Goal: Transaction & Acquisition: Purchase product/service

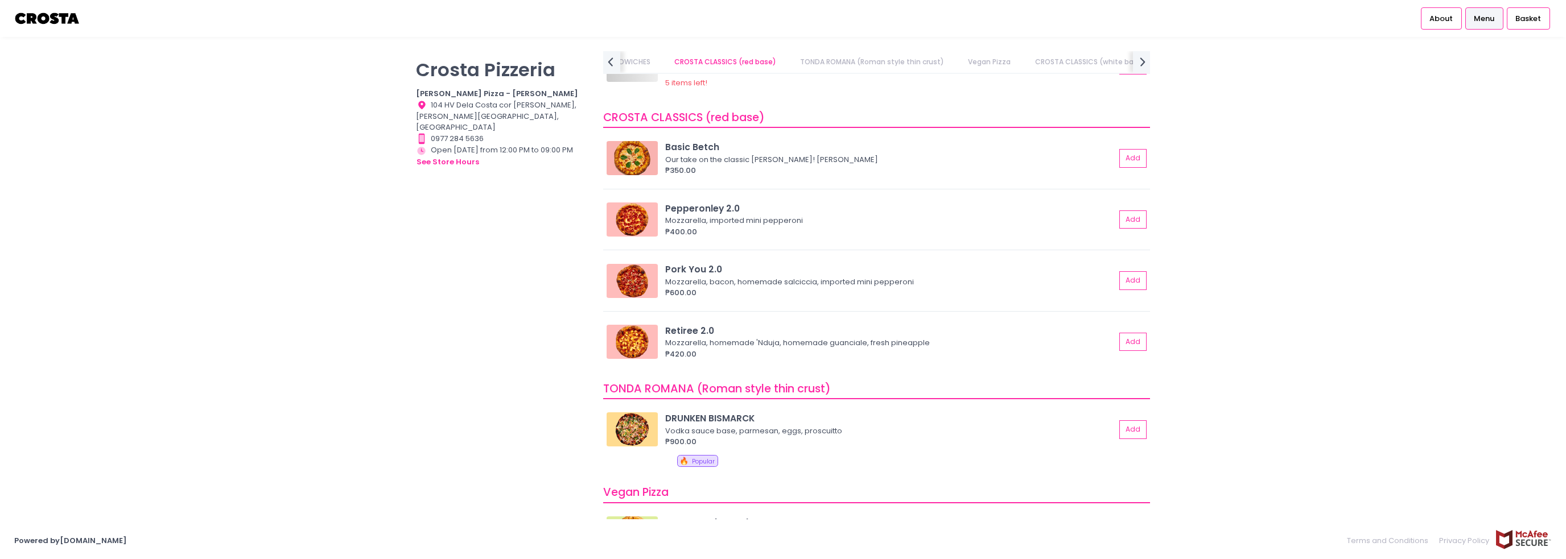
scroll to position [341, 0]
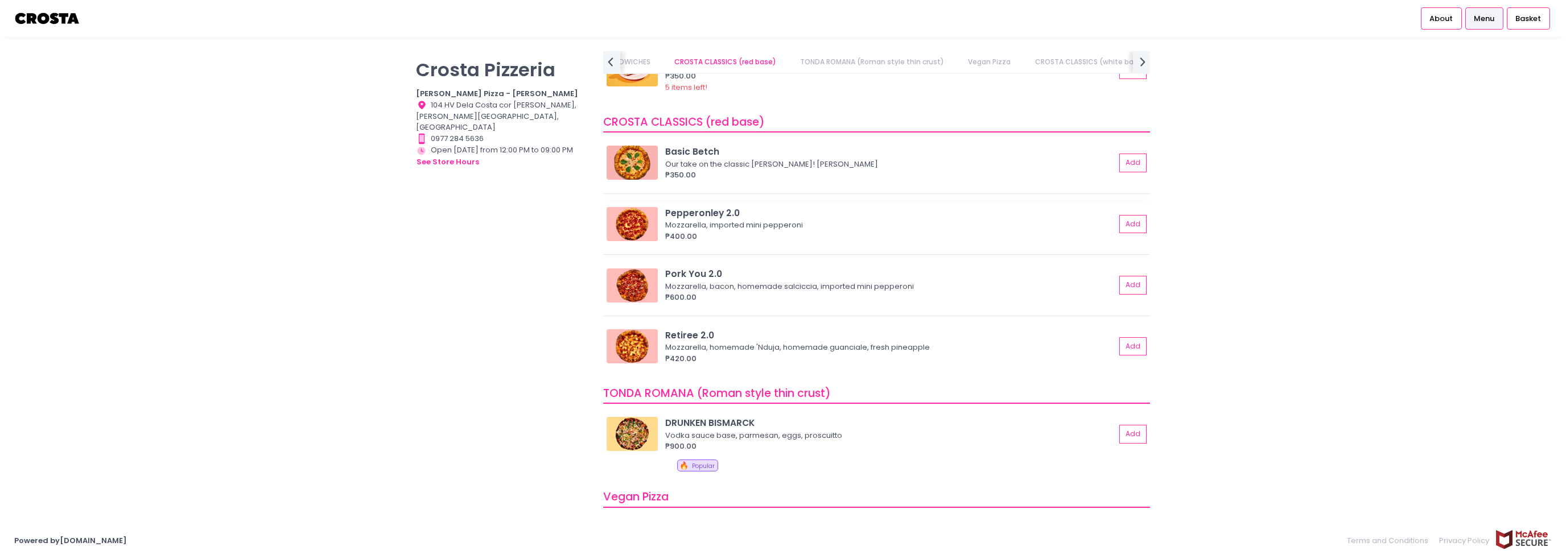
drag, startPoint x: 666, startPoint y: 194, endPoint x: 698, endPoint y: 225, distance: 44.3
drag, startPoint x: 698, startPoint y: 225, endPoint x: 1128, endPoint y: 224, distance: 430.2
click at [1128, 224] on button "Add" at bounding box center [1133, 224] width 26 height 19
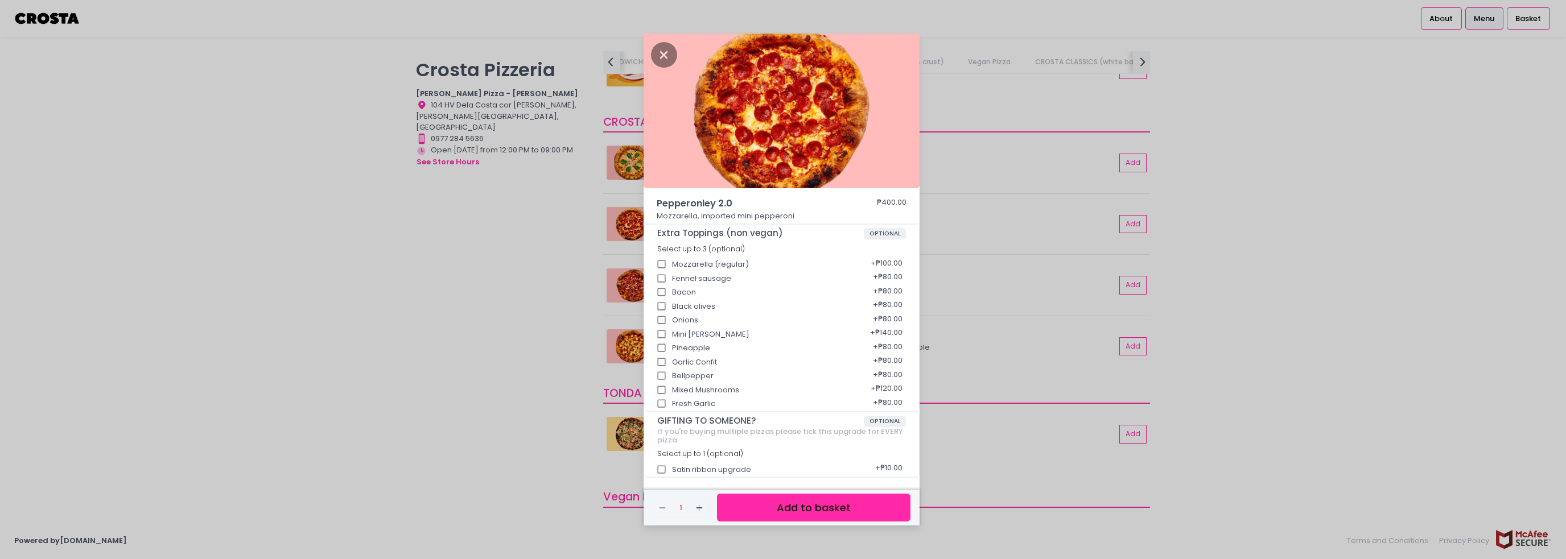
scroll to position [48, 0]
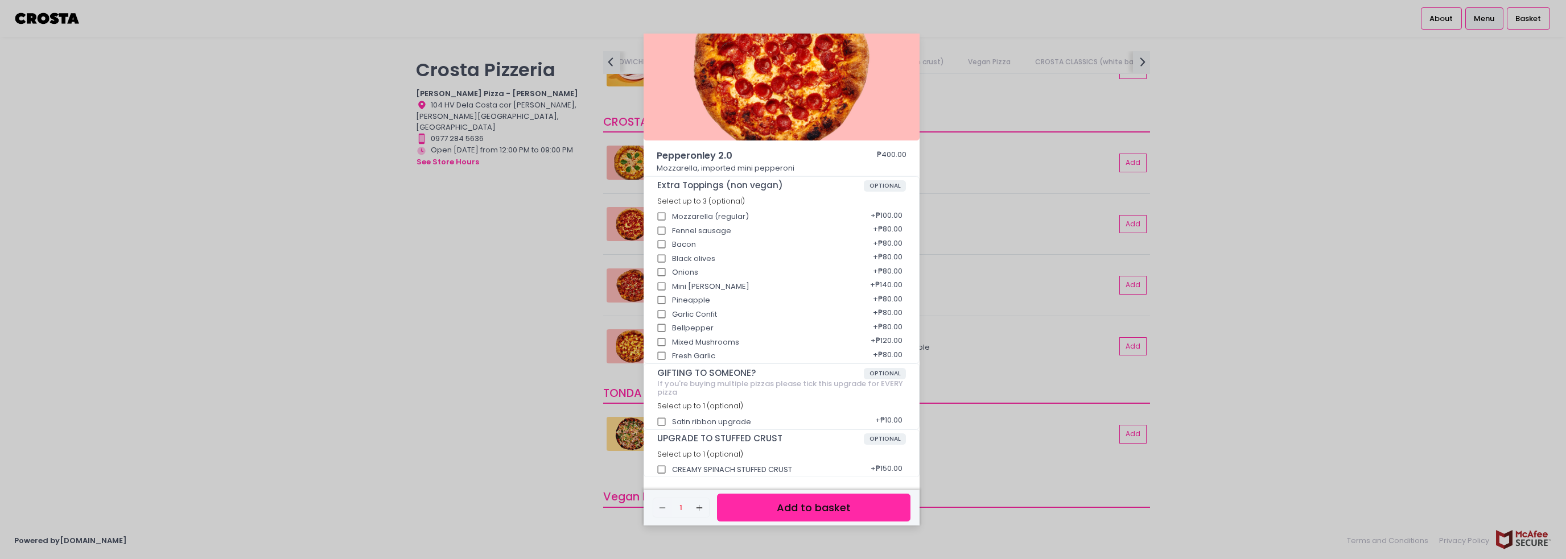
click at [807, 509] on button "Add to basket" at bounding box center [813, 508] width 193 height 28
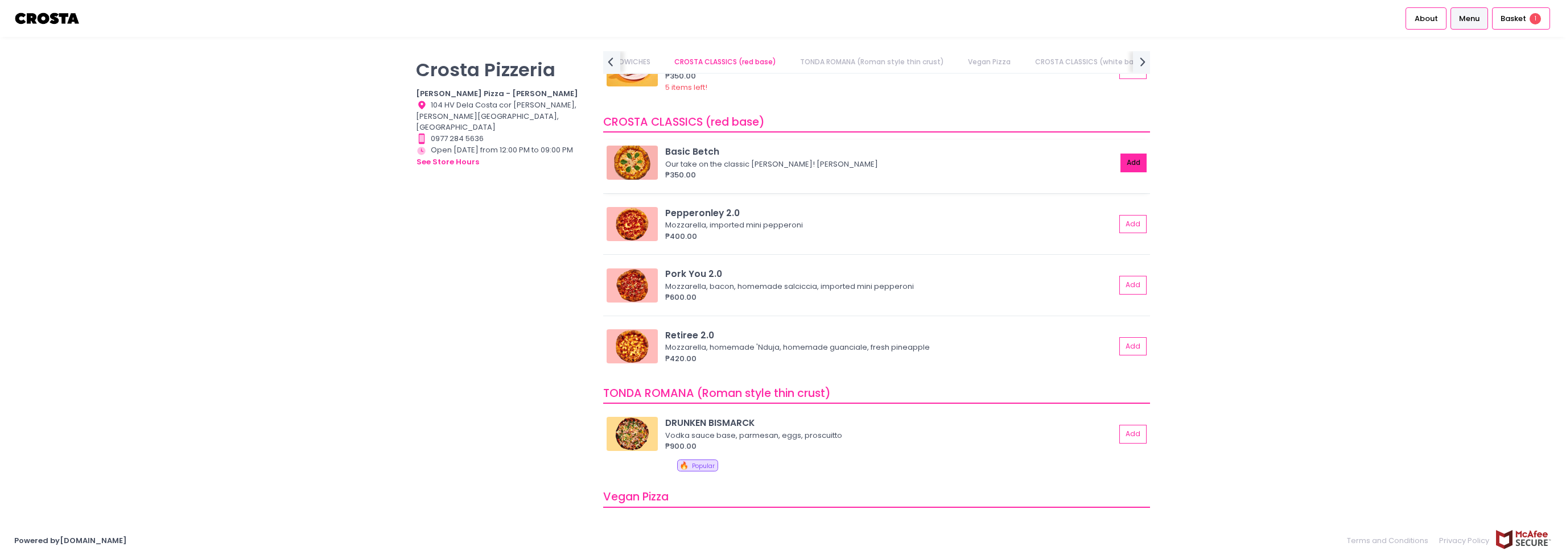
click at [1130, 162] on button "Add" at bounding box center [1133, 163] width 26 height 19
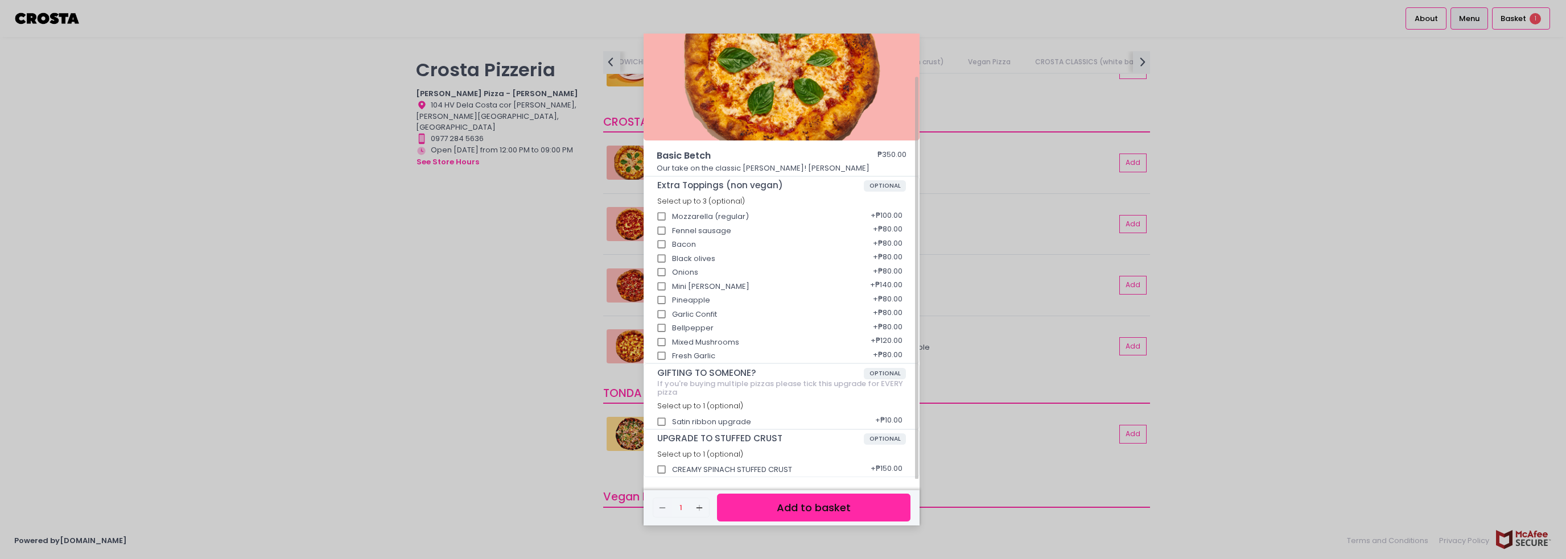
click at [661, 466] on input "CREAMY SPINACH STUFFED CRUST" at bounding box center [662, 470] width 22 height 22
checkbox input "true"
click at [795, 512] on button "Add to basket" at bounding box center [813, 508] width 193 height 28
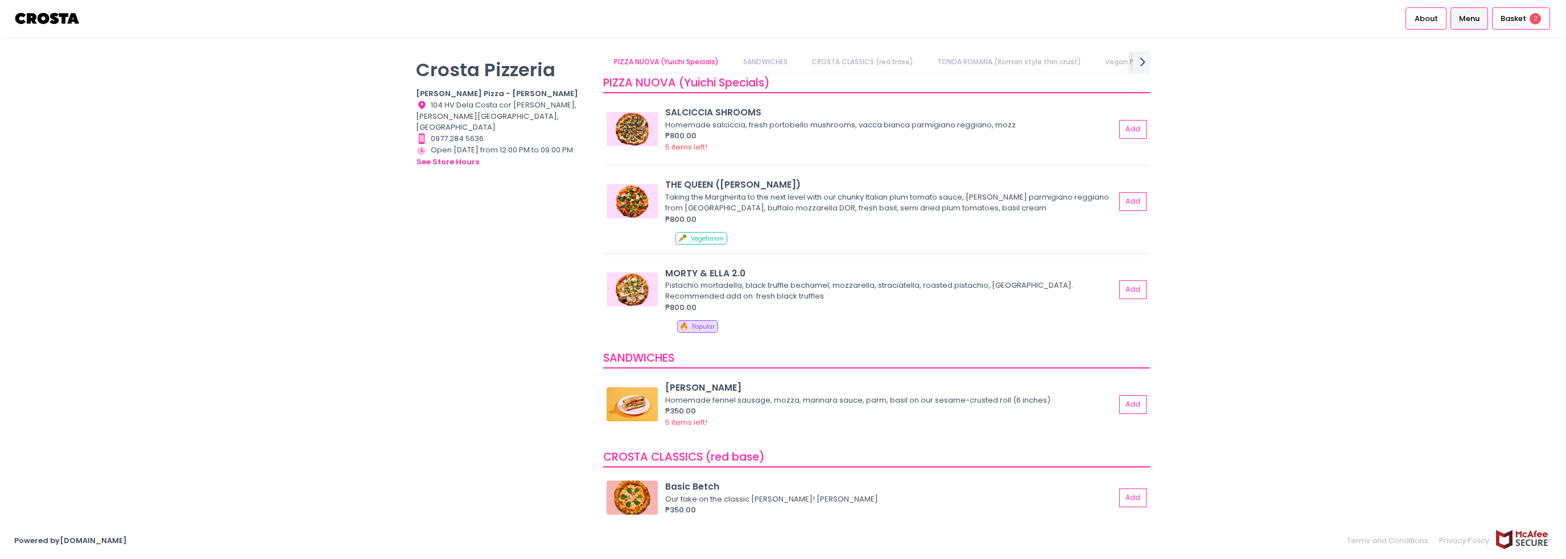
scroll to position [0, 0]
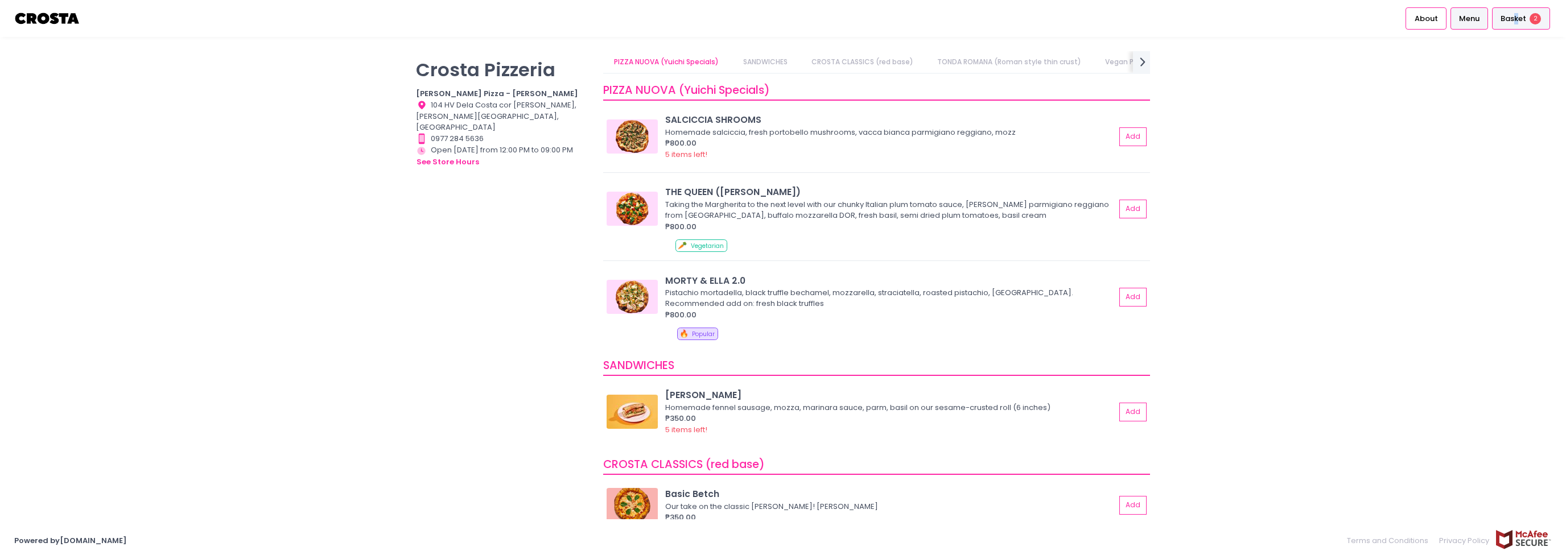
click at [1517, 22] on span "Basket" at bounding box center [1514, 18] width 26 height 11
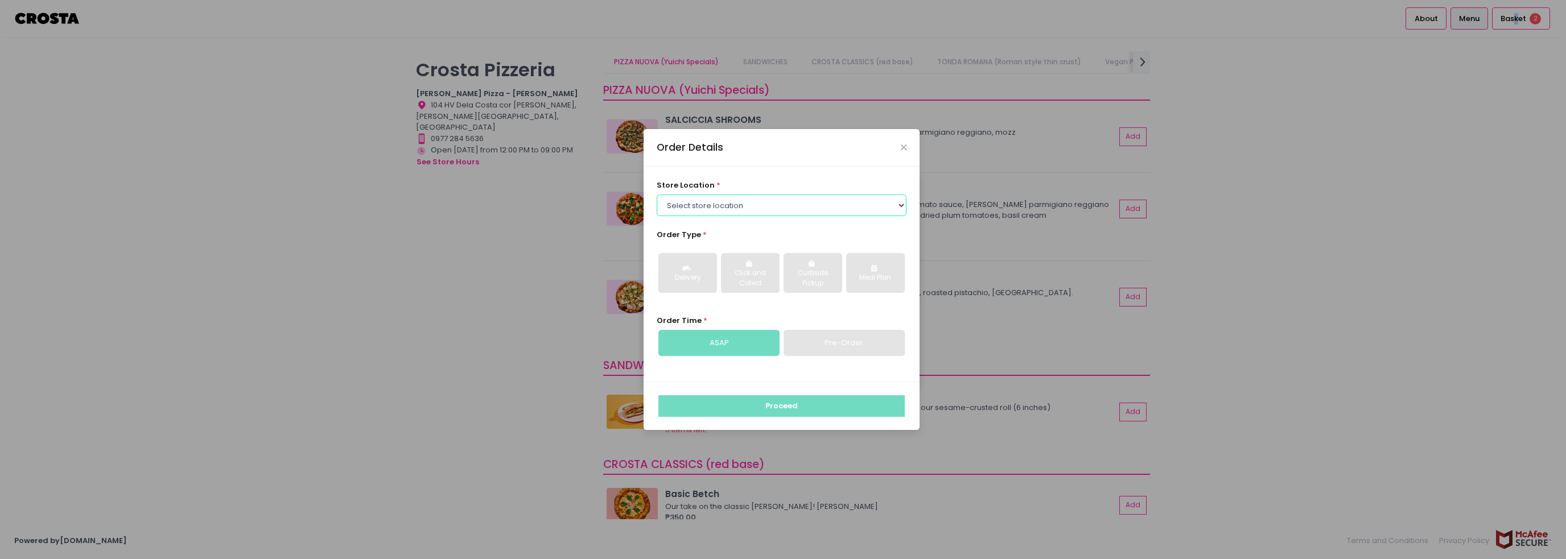
click at [723, 205] on select "Select store location Crosta Pizza - Salcedo Crosta Pizza - San Juan" at bounding box center [782, 206] width 250 height 22
select select "5fabb2e53664a8677beaeb89"
click at [657, 195] on select "Select store location Crosta Pizza - Salcedo Crosta Pizza - San Juan" at bounding box center [782, 206] width 250 height 22
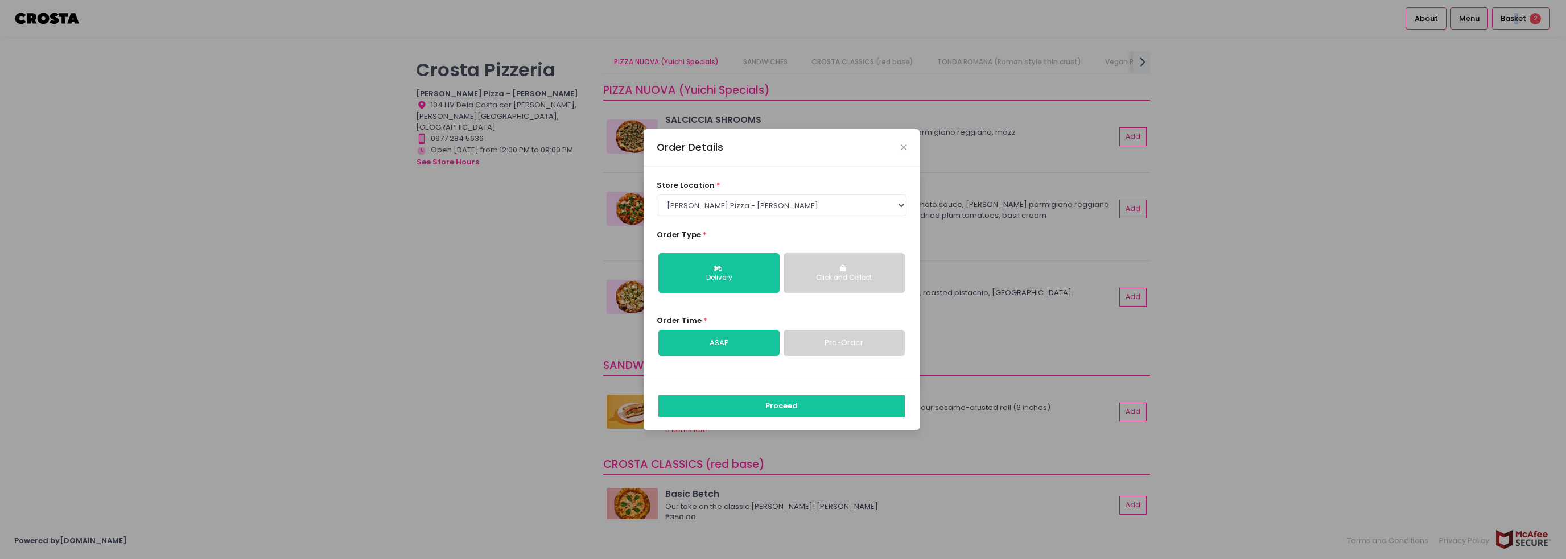
click at [862, 288] on button "Click and Collect" at bounding box center [844, 273] width 121 height 40
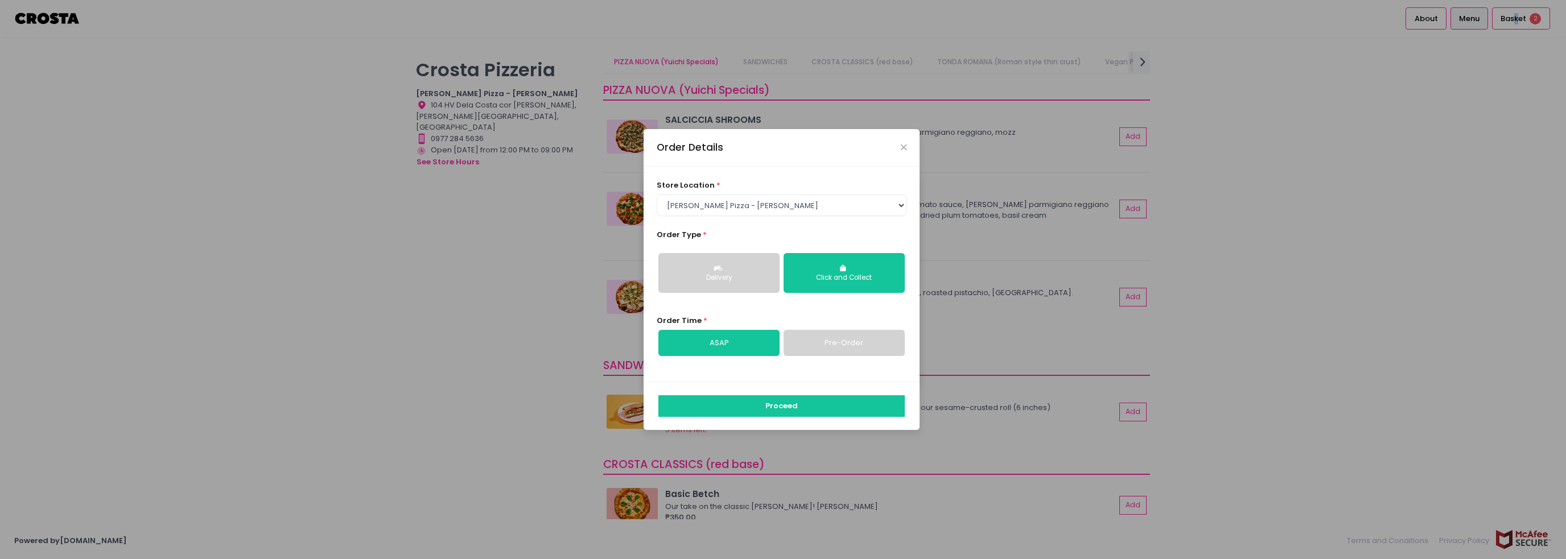
click at [753, 333] on link "ASAP" at bounding box center [718, 343] width 121 height 26
click at [823, 409] on button "Proceed" at bounding box center [781, 406] width 246 height 22
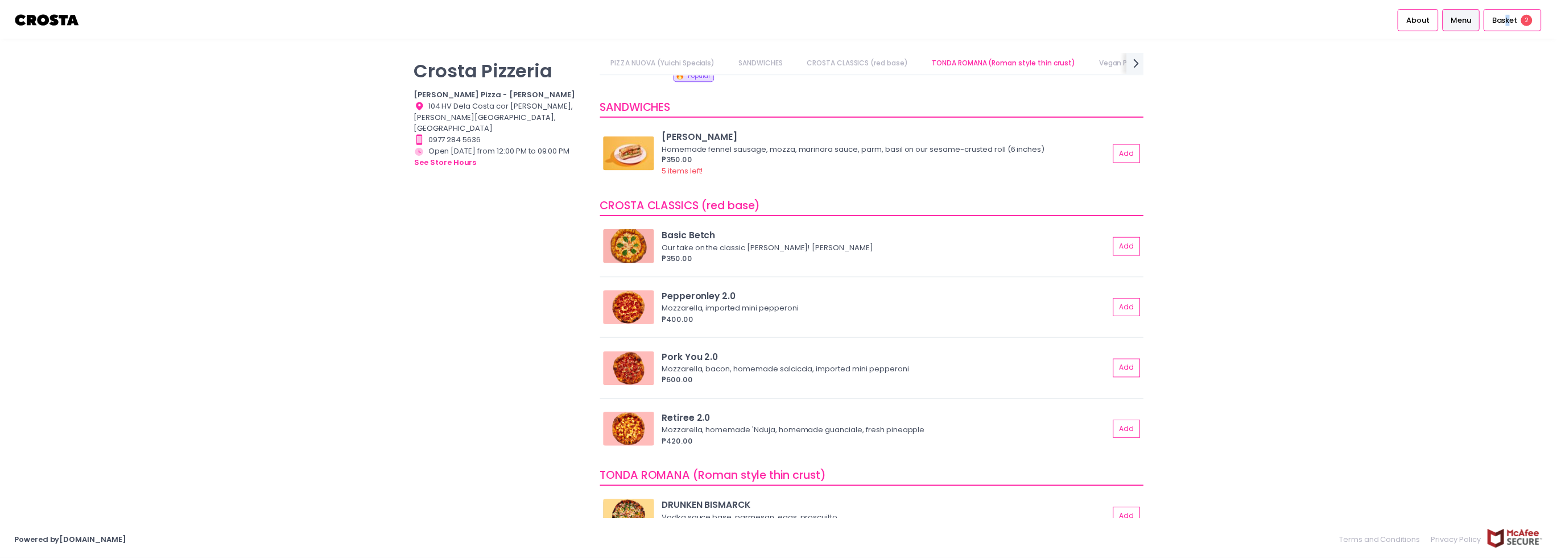
scroll to position [0, 19]
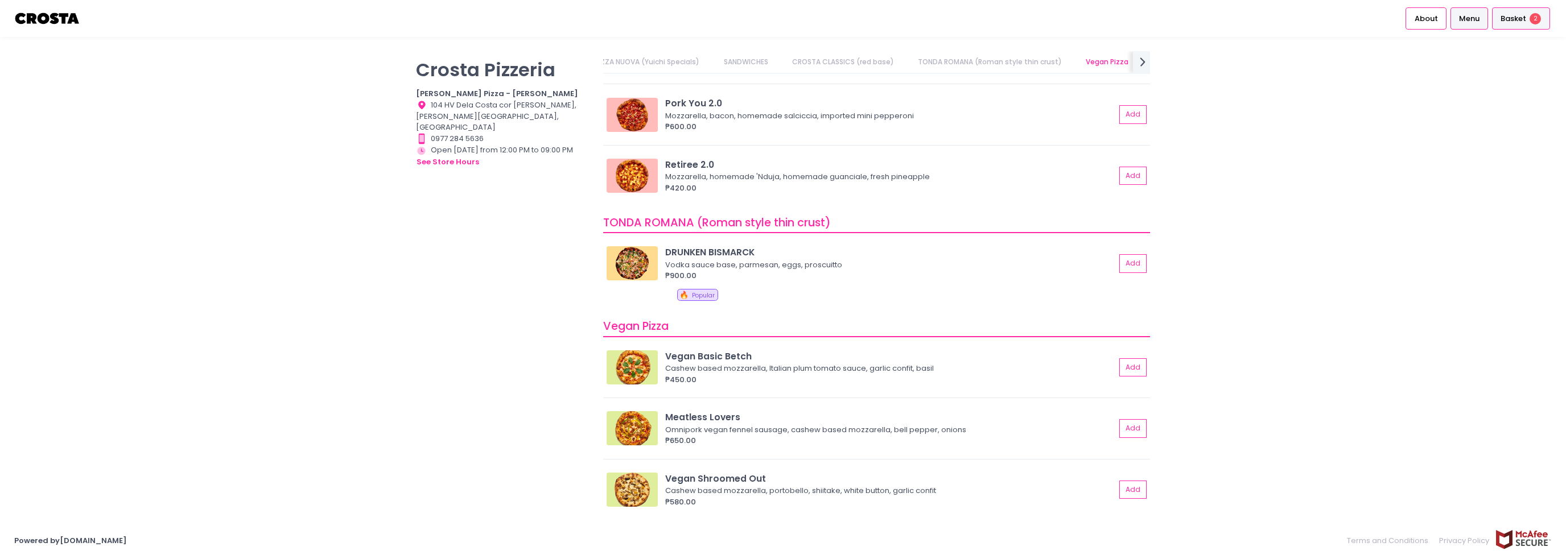
click at [1508, 23] on span "Basket" at bounding box center [1514, 18] width 26 height 11
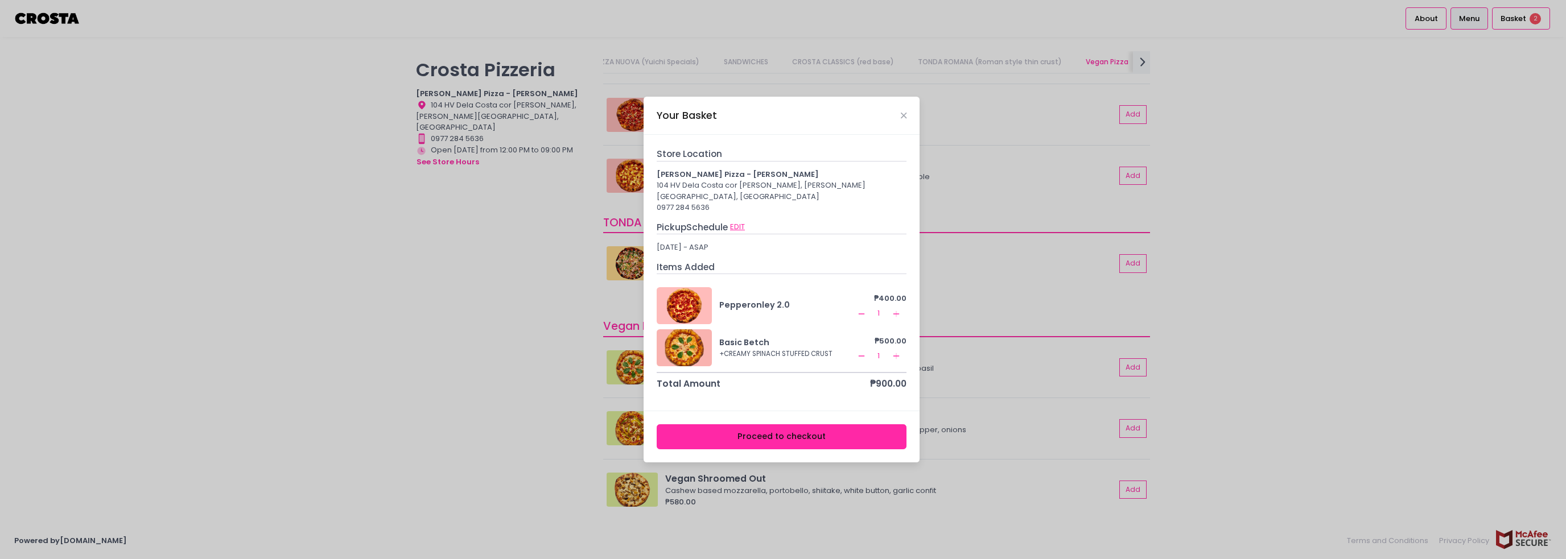
click at [744, 225] on button "EDIT" at bounding box center [737, 227] width 16 height 13
select select "5fabb2e53664a8677beaeb89"
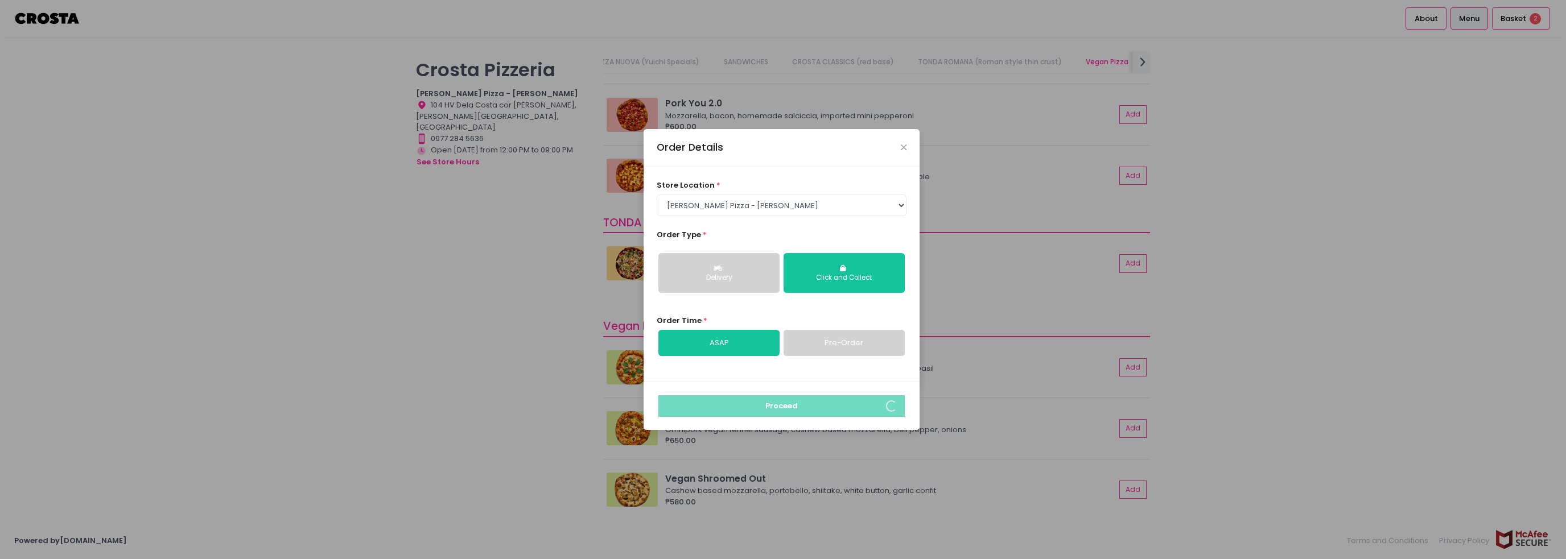
click at [831, 341] on link "Pre-Order" at bounding box center [844, 343] width 121 height 26
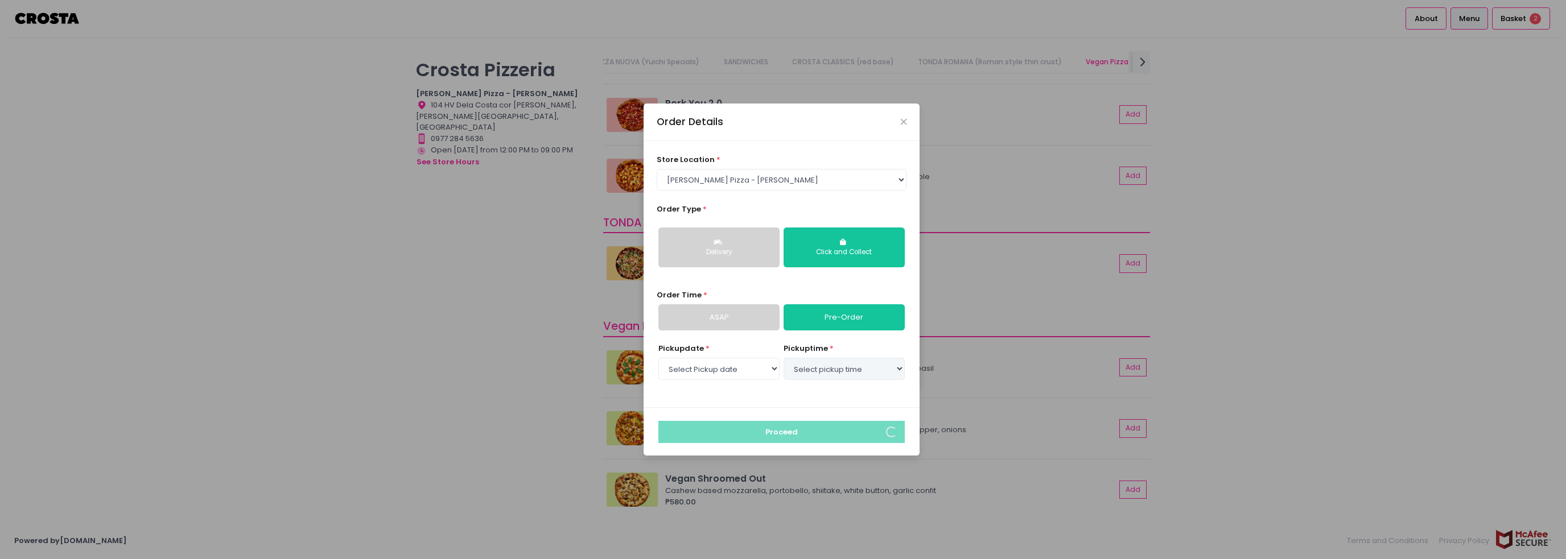
select select "2025-10-07"
click at [808, 369] on select "Select pickup time 07:00 PM - 07:30 PM 07:30 PM - 08:00 PM 08:00 PM - 08:30 PM …" at bounding box center [844, 369] width 121 height 22
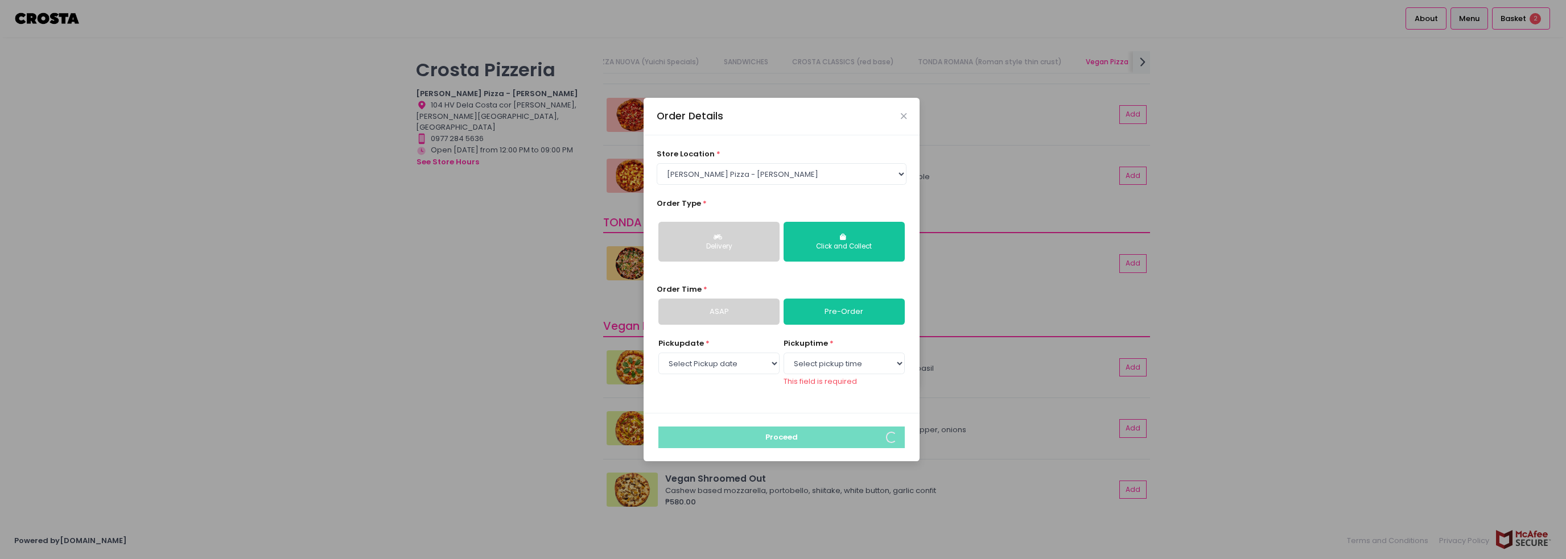
click at [724, 320] on link "ASAP" at bounding box center [718, 312] width 121 height 26
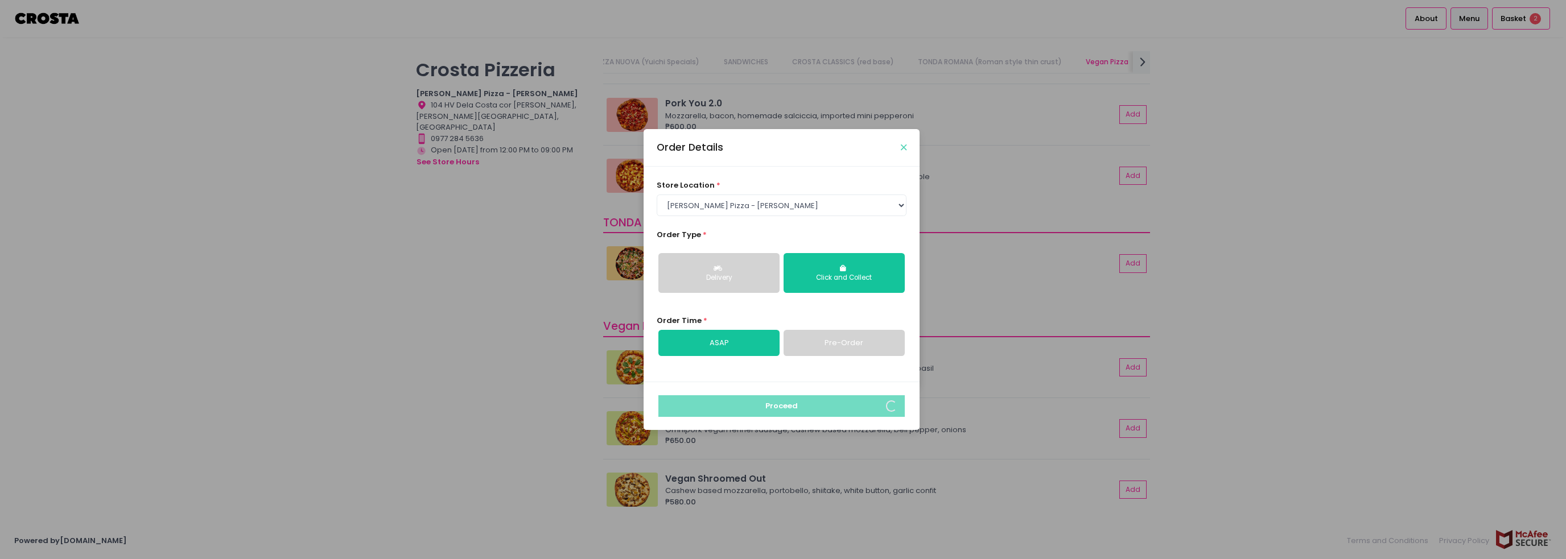
click at [902, 144] on icon "Close" at bounding box center [904, 147] width 6 height 9
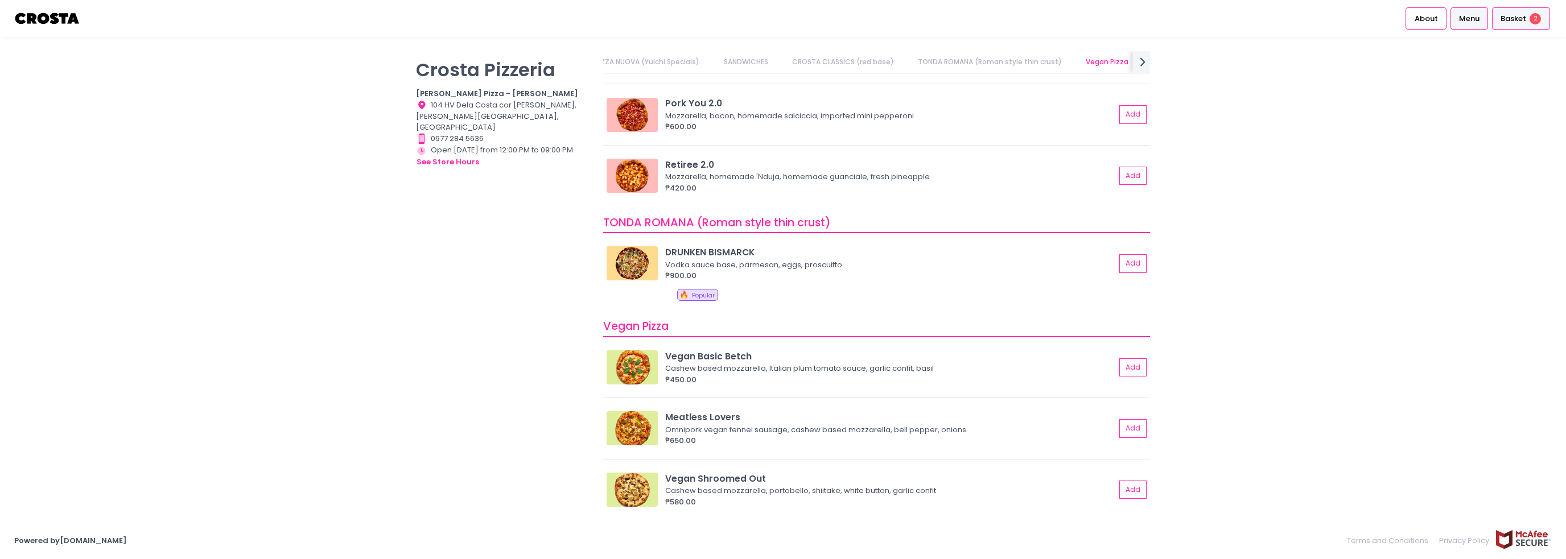
click at [1539, 20] on span "2" at bounding box center [1535, 18] width 11 height 11
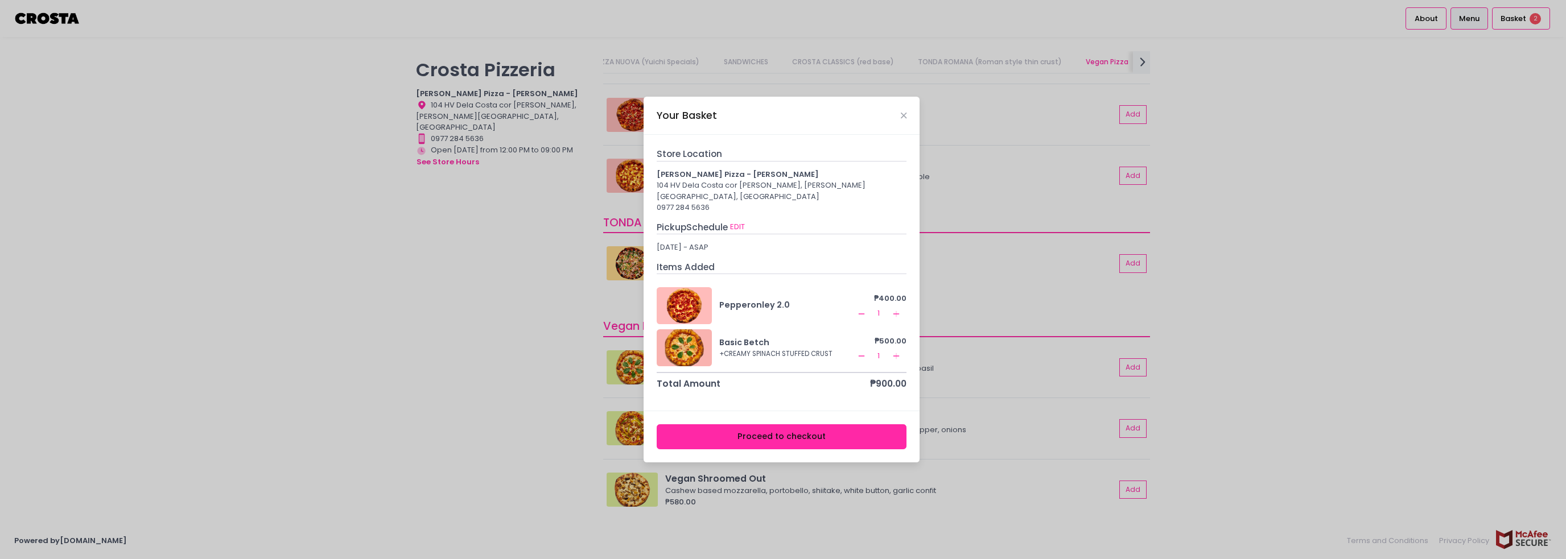
click at [814, 434] on button "Proceed to checkout" at bounding box center [782, 437] width 250 height 26
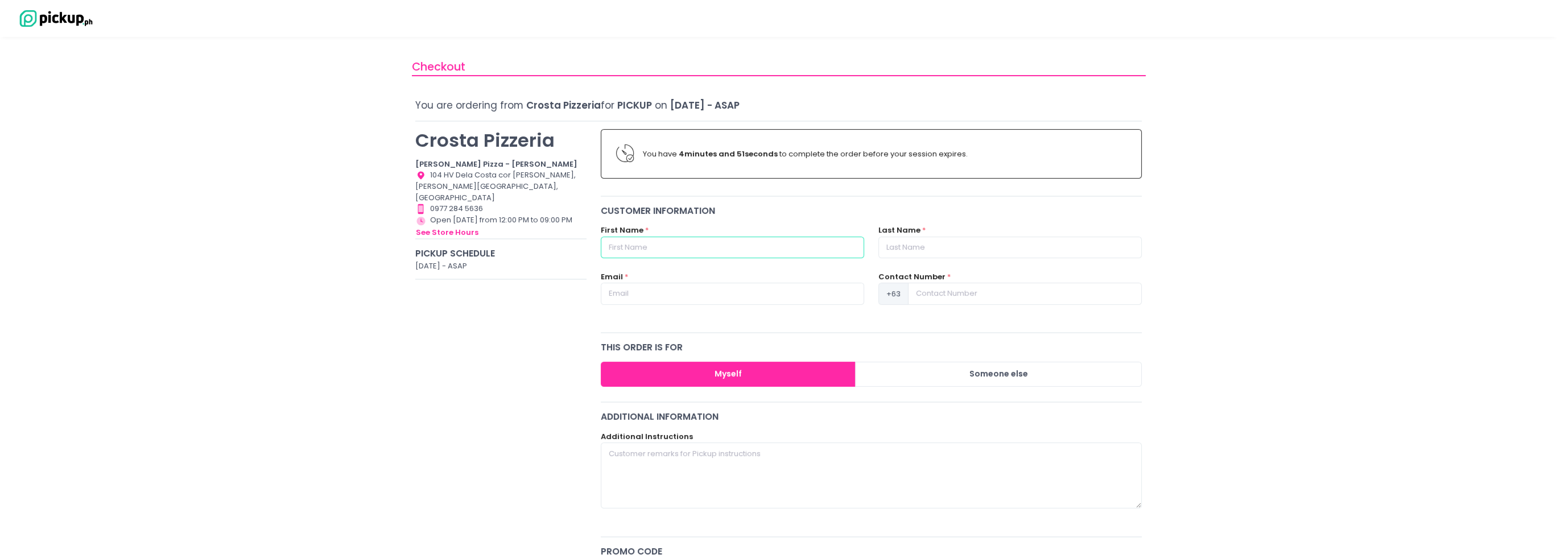
click at [751, 251] on input "text" at bounding box center [732, 248] width 263 height 22
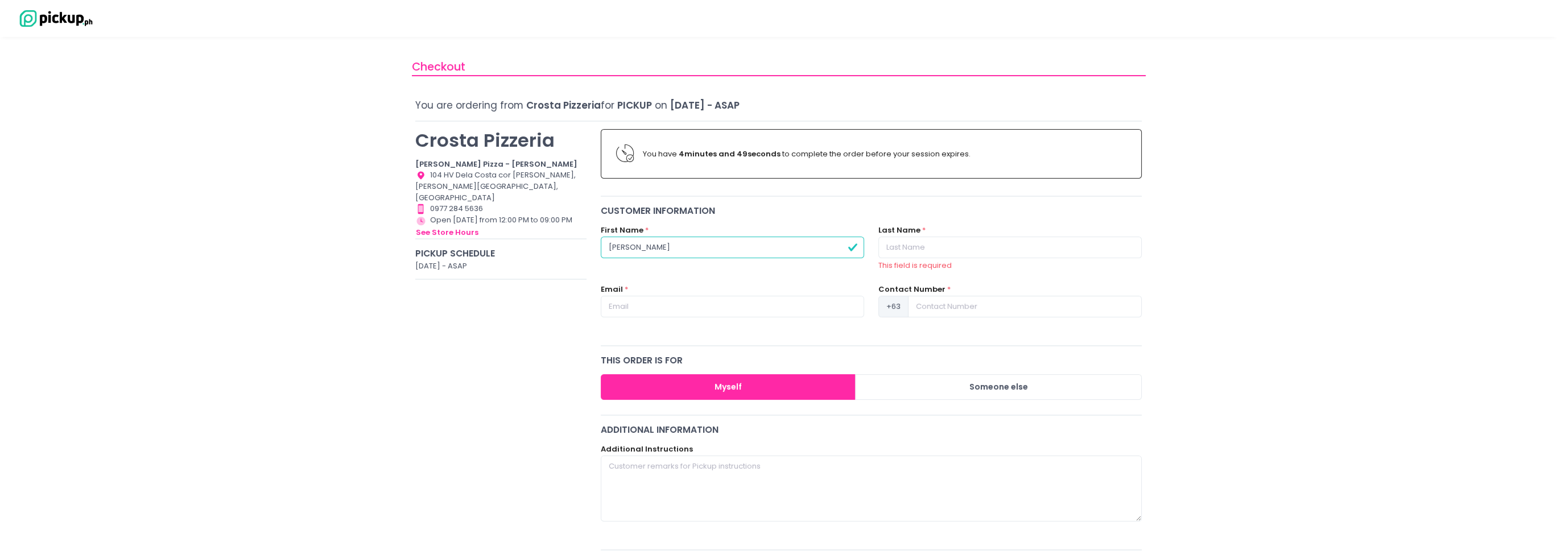
click at [750, 254] on input "JEron" at bounding box center [732, 248] width 263 height 22
type input "Jeron Kio"
click at [897, 248] on input "text" at bounding box center [1010, 248] width 263 height 22
type input "Bacunawa"
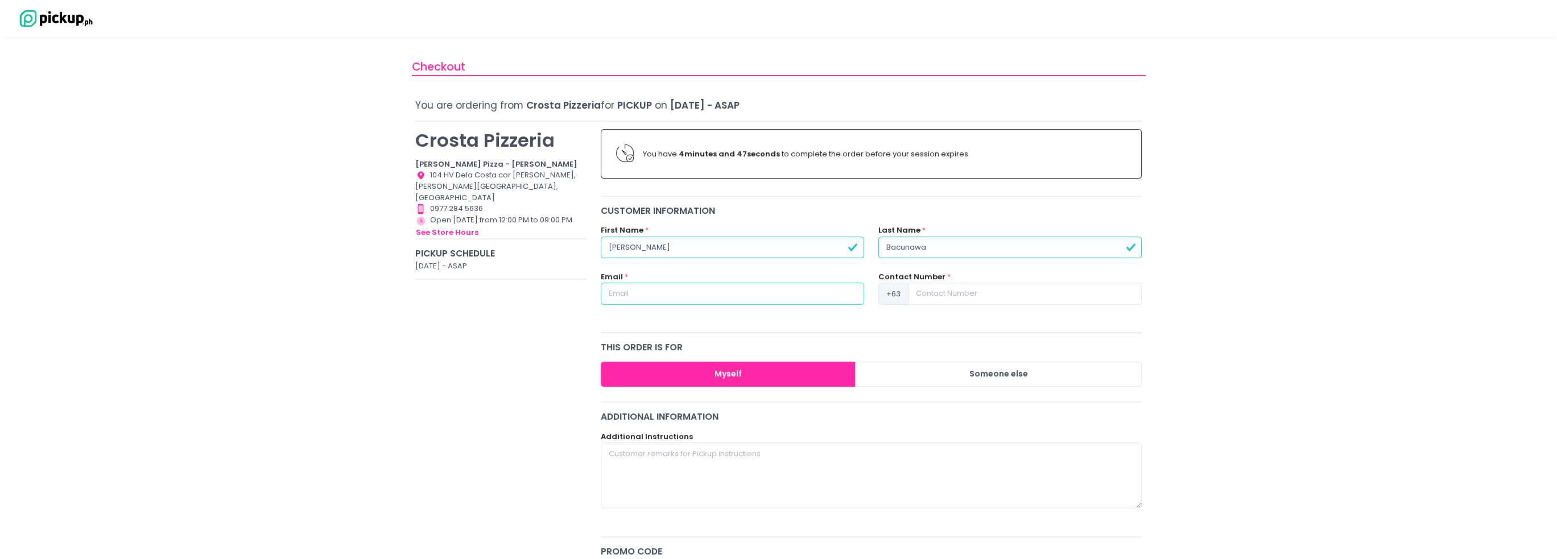
click at [815, 287] on input "text" at bounding box center [732, 294] width 263 height 22
type input "jeronbacunawa@gmail.com"
click at [958, 300] on input at bounding box center [1025, 294] width 234 height 22
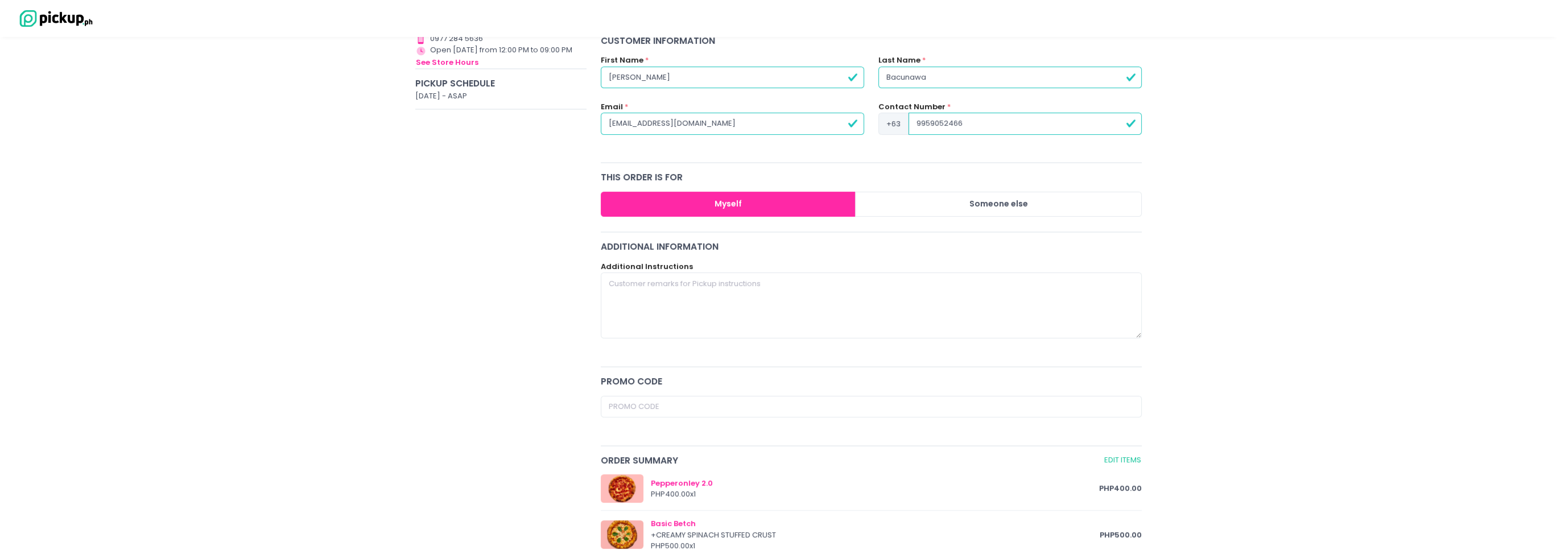
scroll to position [171, 0]
type input "9959052466"
click at [779, 288] on textarea at bounding box center [872, 305] width 542 height 66
click at [562, 286] on div "Crosta Pizzeria Crosta Pizza - Salcedo Location Created with Sketch. 104 HV Del…" at bounding box center [502, 383] width 186 height 864
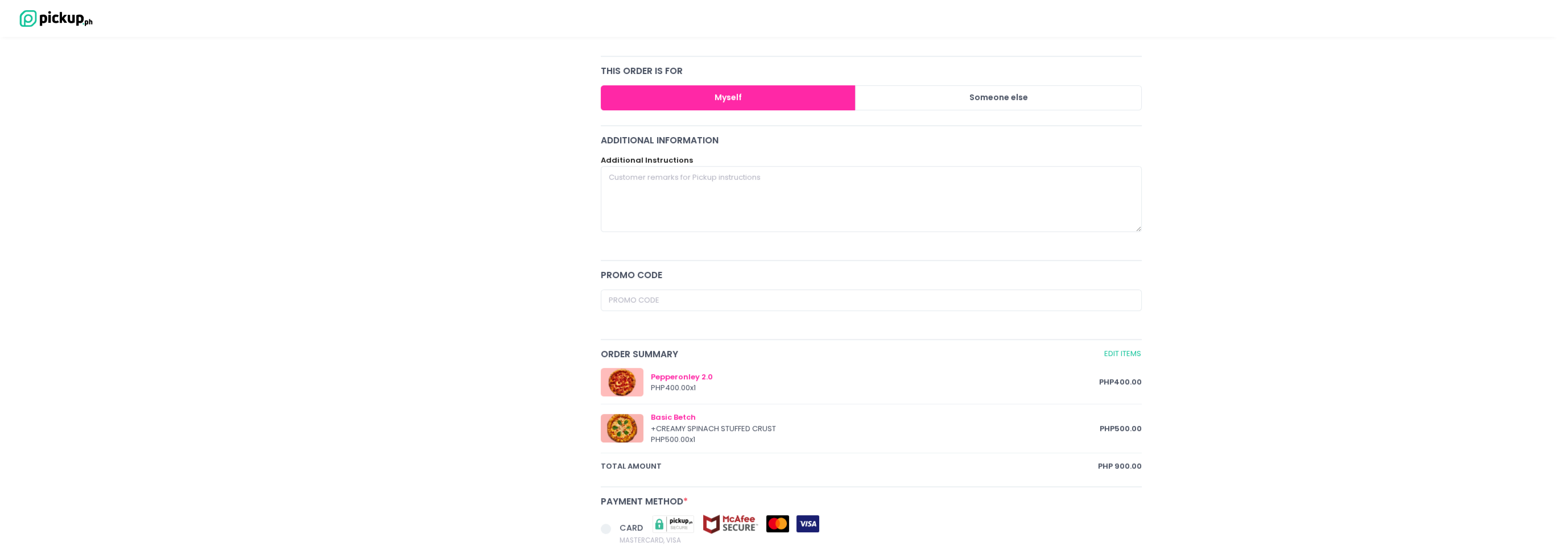
scroll to position [285, 0]
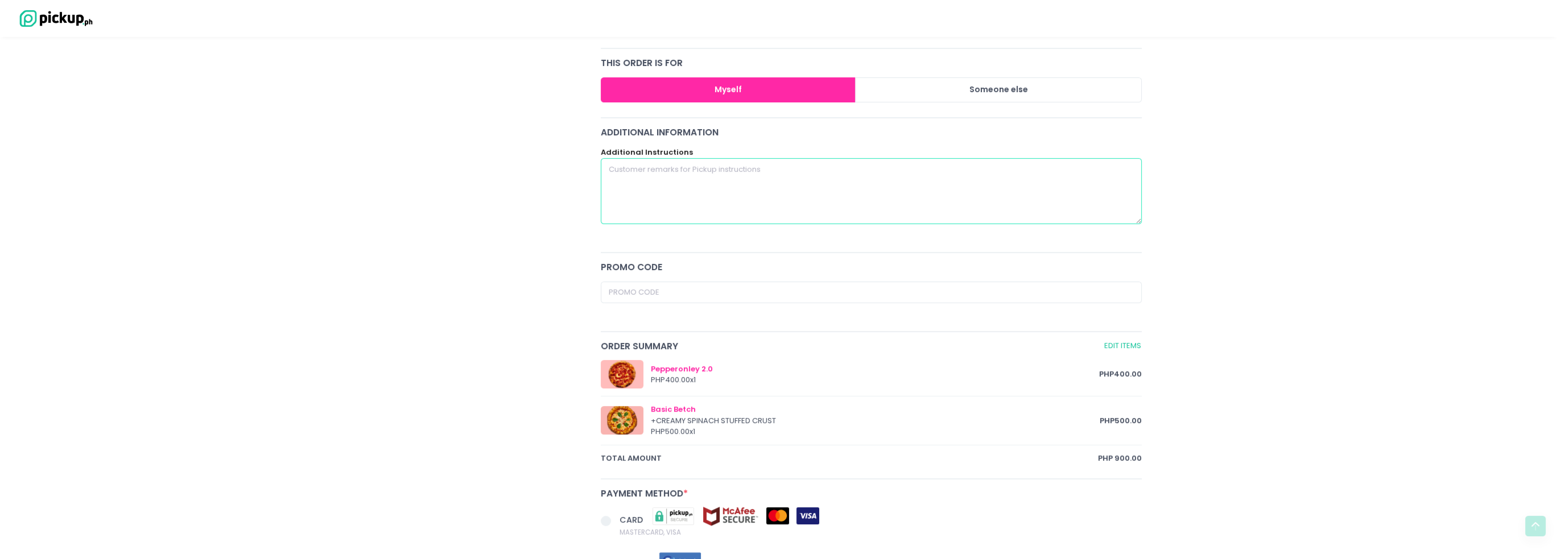
click at [675, 201] on textarea at bounding box center [872, 191] width 542 height 66
click at [649, 287] on input "text" at bounding box center [872, 293] width 542 height 22
click at [546, 283] on div "Crosta Pizzeria Crosta Pizza - Salcedo Location Created with Sketch. 104 HV Del…" at bounding box center [502, 269] width 186 height 864
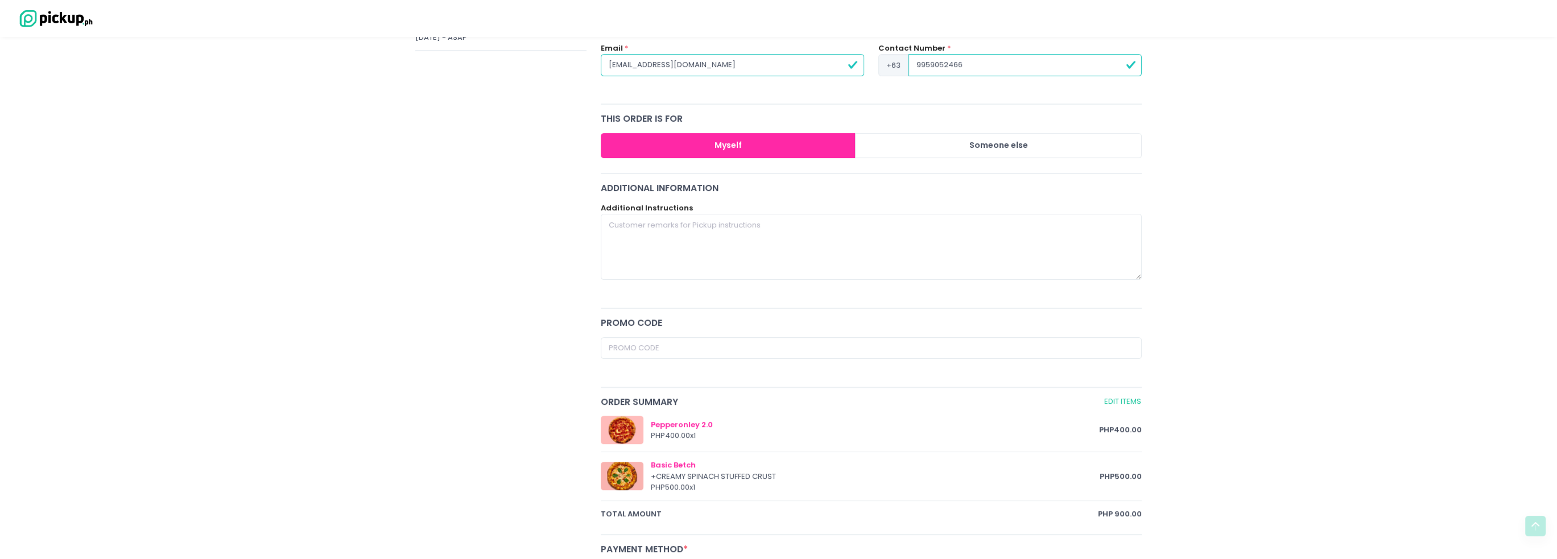
scroll to position [228, 0]
click at [700, 257] on textarea at bounding box center [872, 248] width 542 height 66
click at [540, 236] on div "Crosta Pizzeria Crosta Pizza - Salcedo Location Created with Sketch. 104 HV Del…" at bounding box center [502, 326] width 186 height 864
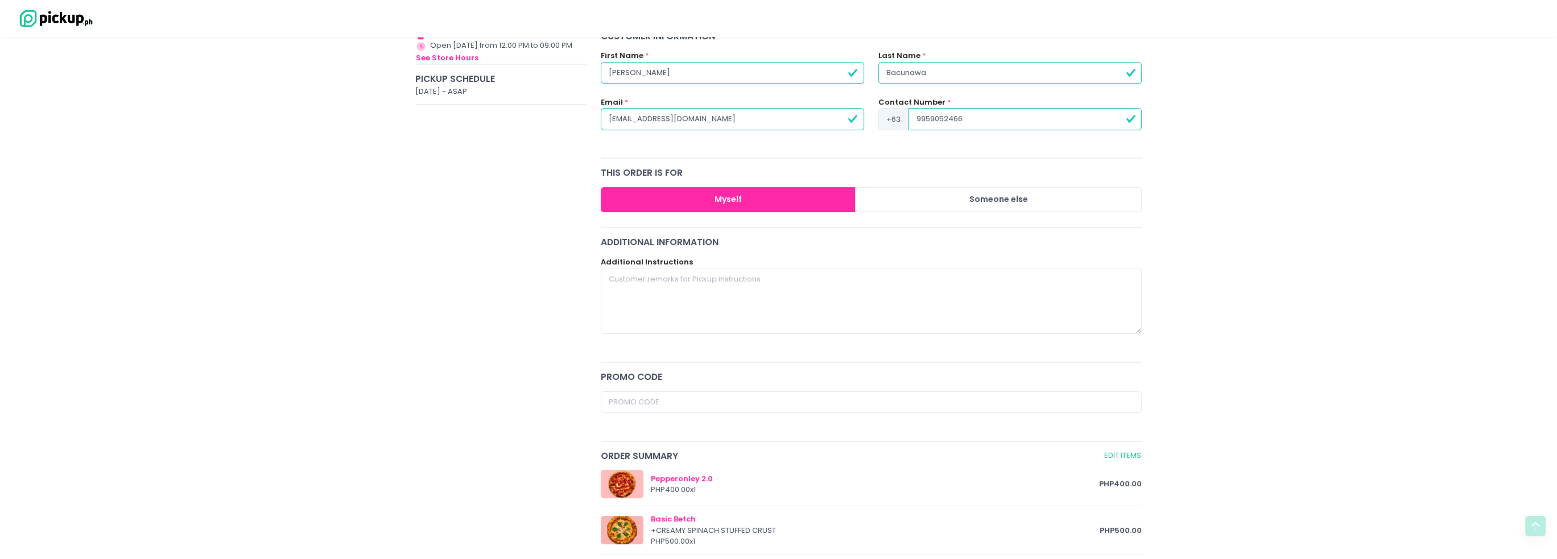
scroll to position [171, 0]
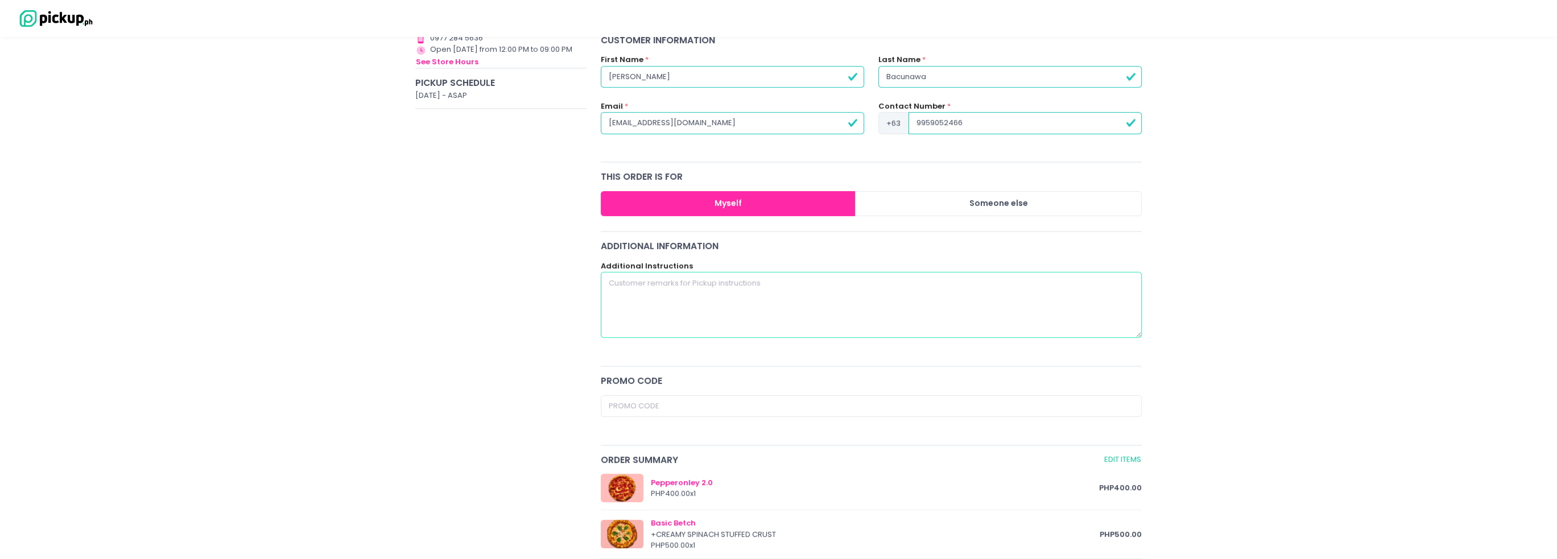
click at [680, 291] on textarea at bounding box center [872, 305] width 542 height 66
click at [575, 290] on div "Crosta Pizzeria Crosta Pizza - Salcedo Location Created with Sketch. 104 HV Del…" at bounding box center [502, 383] width 186 height 864
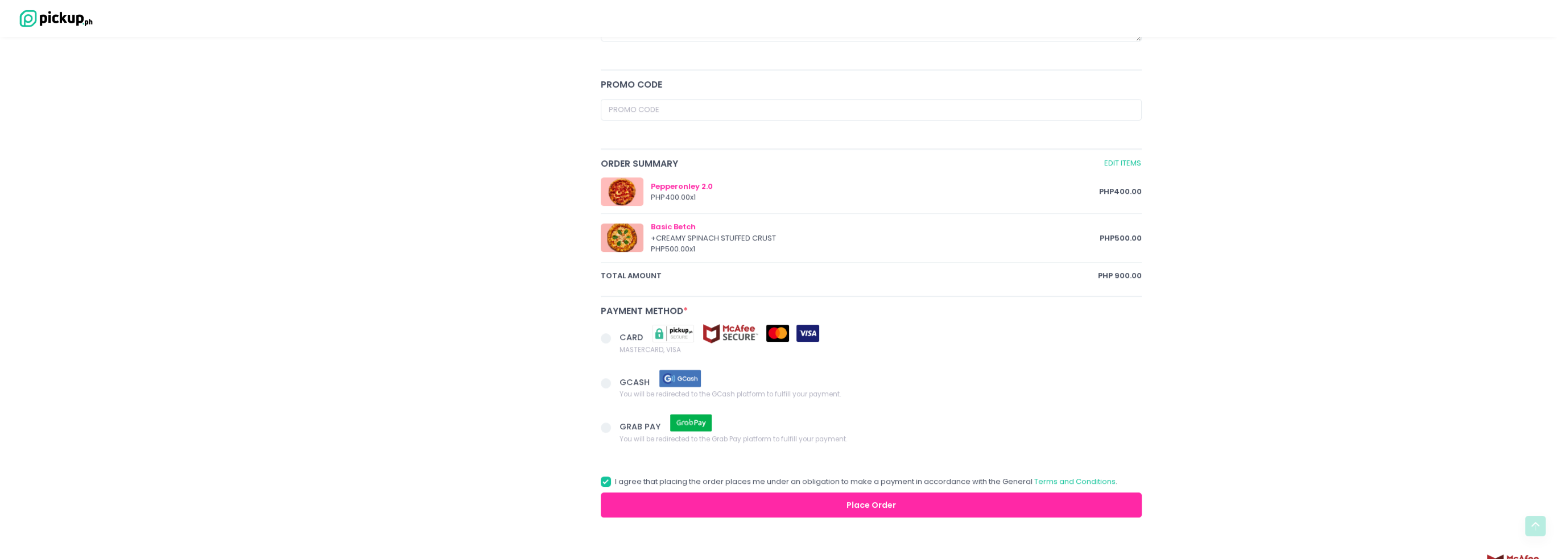
scroll to position [489, 0]
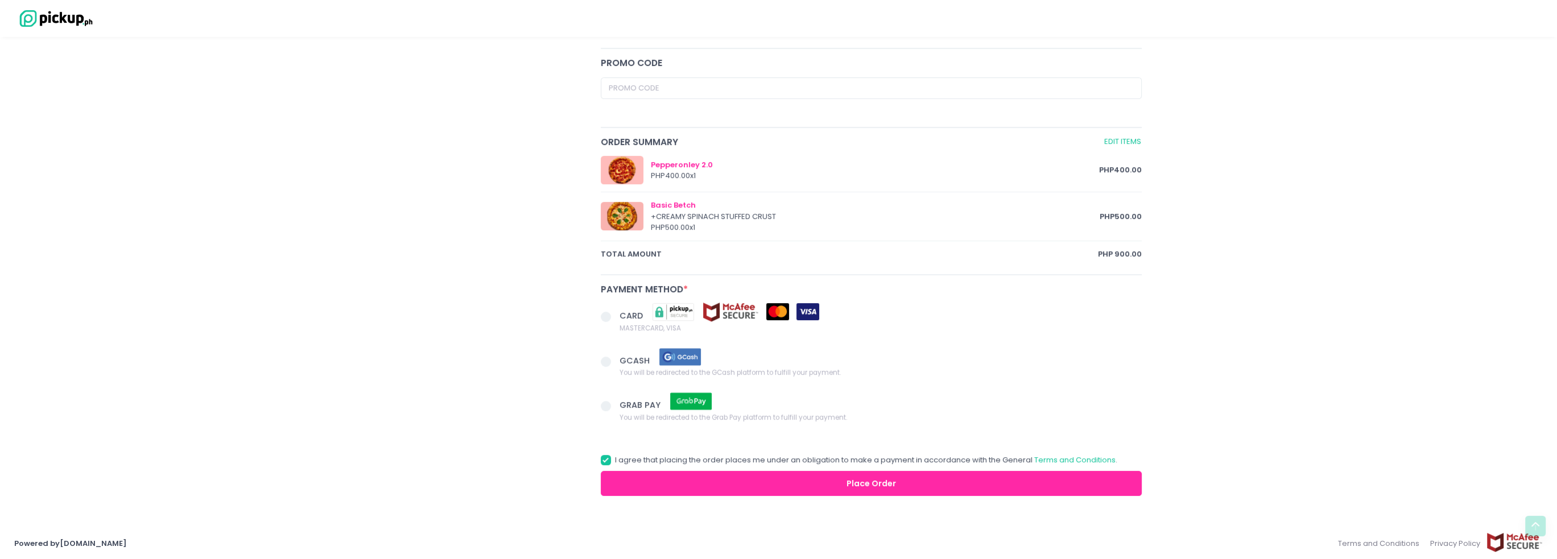
click at [609, 316] on span at bounding box center [606, 317] width 10 height 10
click at [615, 316] on input "CARD MASTERCARD, VISA" at bounding box center [618, 314] width 7 height 7
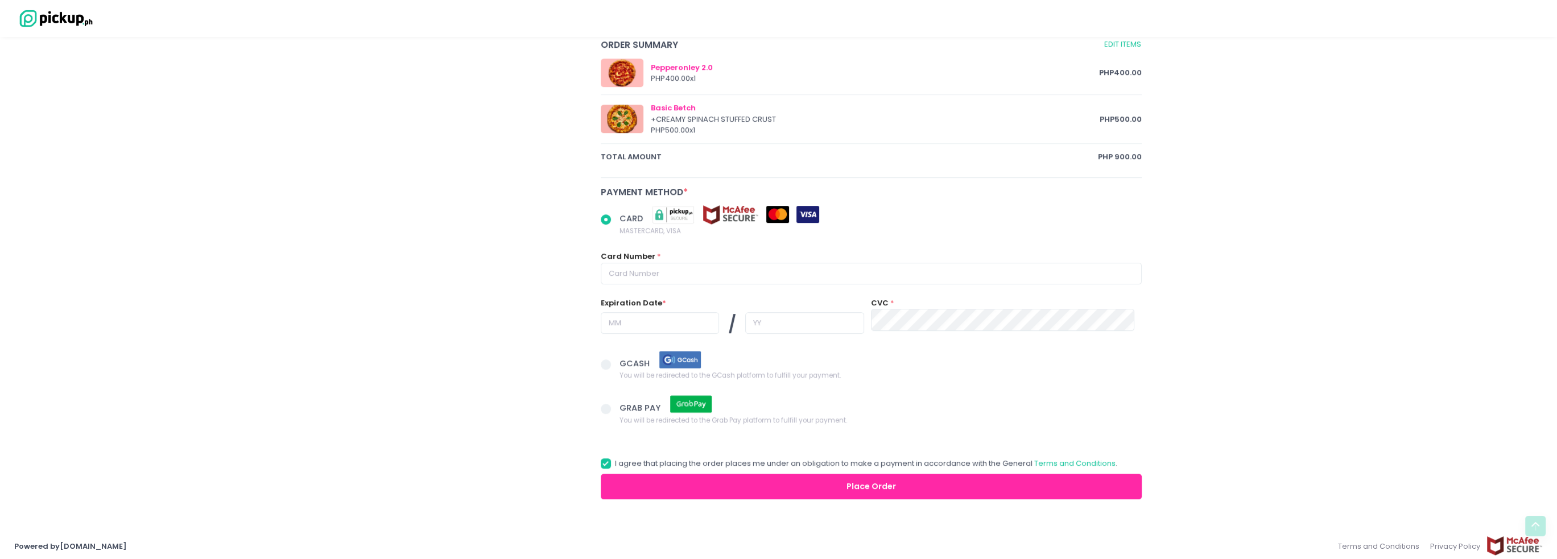
scroll to position [589, 0]
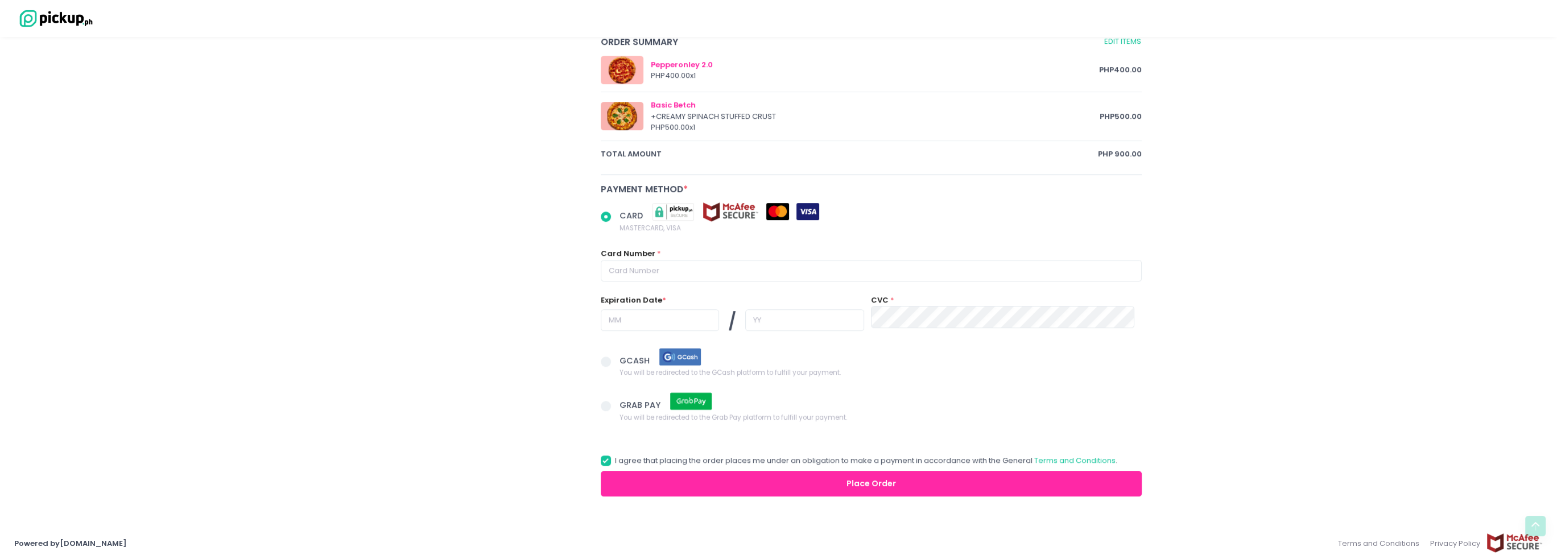
click at [682, 213] on img at bounding box center [673, 212] width 57 height 20
click at [623, 213] on input "CARD MASTERCARD, VISA" at bounding box center [618, 214] width 7 height 7
radio input "true"
click at [608, 456] on span at bounding box center [606, 461] width 10 height 10
click at [615, 455] on input "I agree that placing the order places me under an obligation to make a payment …" at bounding box center [618, 458] width 7 height 7
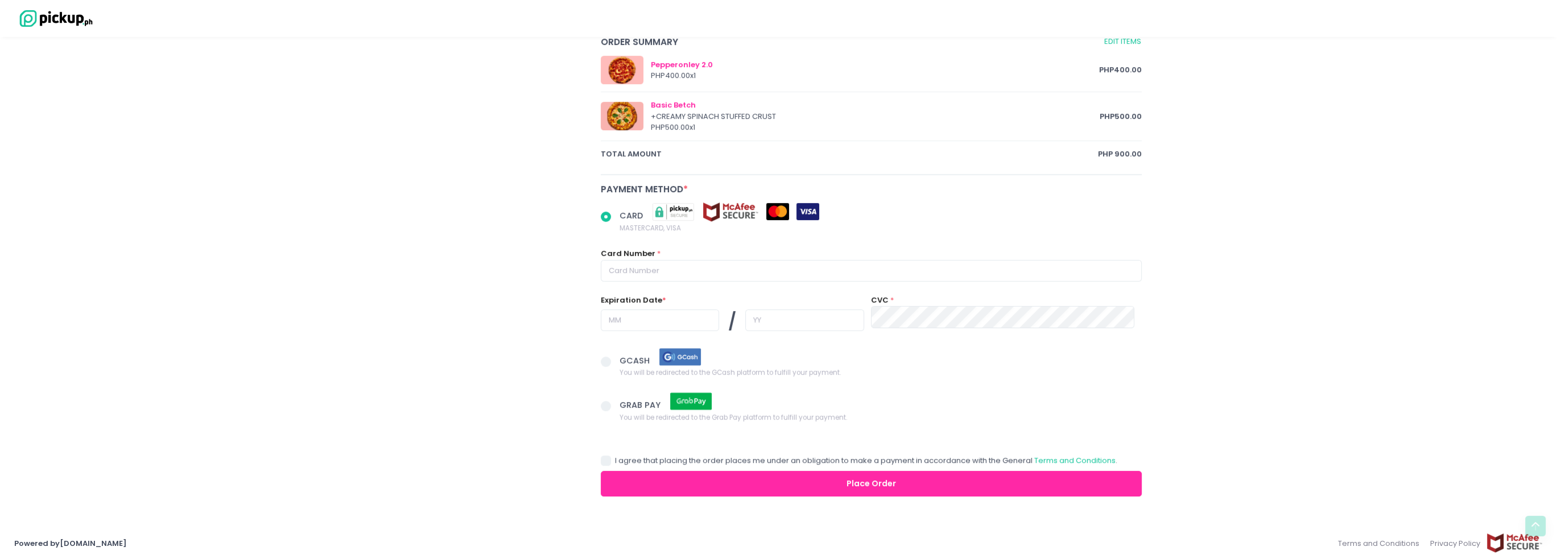
checkbox input "false"
radio input "true"
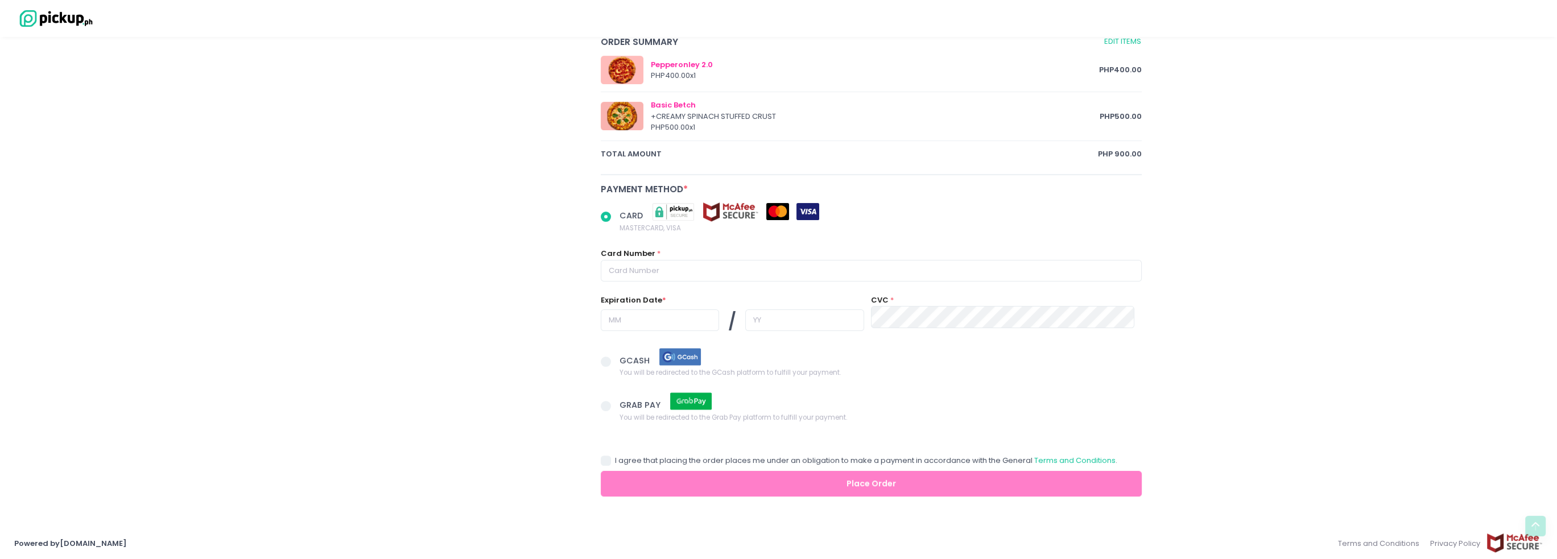
click at [608, 456] on span at bounding box center [606, 461] width 10 height 10
click at [615, 455] on input "I agree that placing the order places me under an obligation to make a payment …" at bounding box center [618, 458] width 7 height 7
checkbox input "true"
radio input "true"
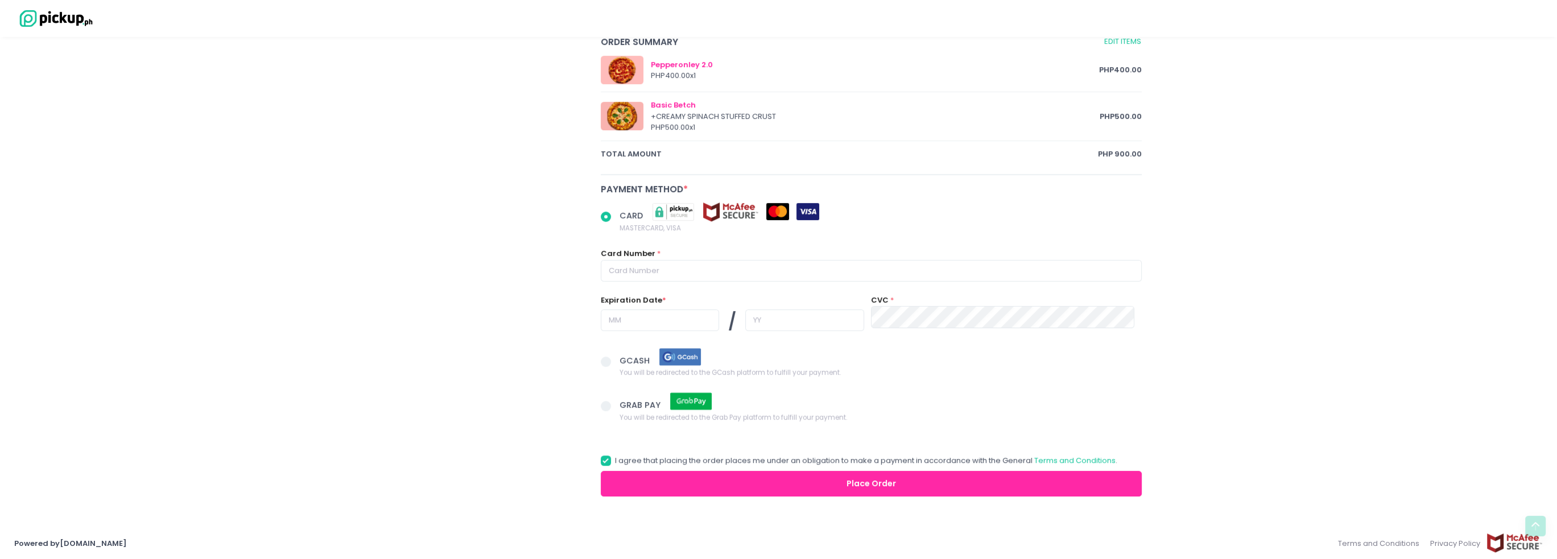
click at [610, 358] on span at bounding box center [606, 362] width 10 height 10
click at [615, 358] on input "GCASH You will be redirected to the GCash platform to fulfill your payment." at bounding box center [618, 359] width 7 height 7
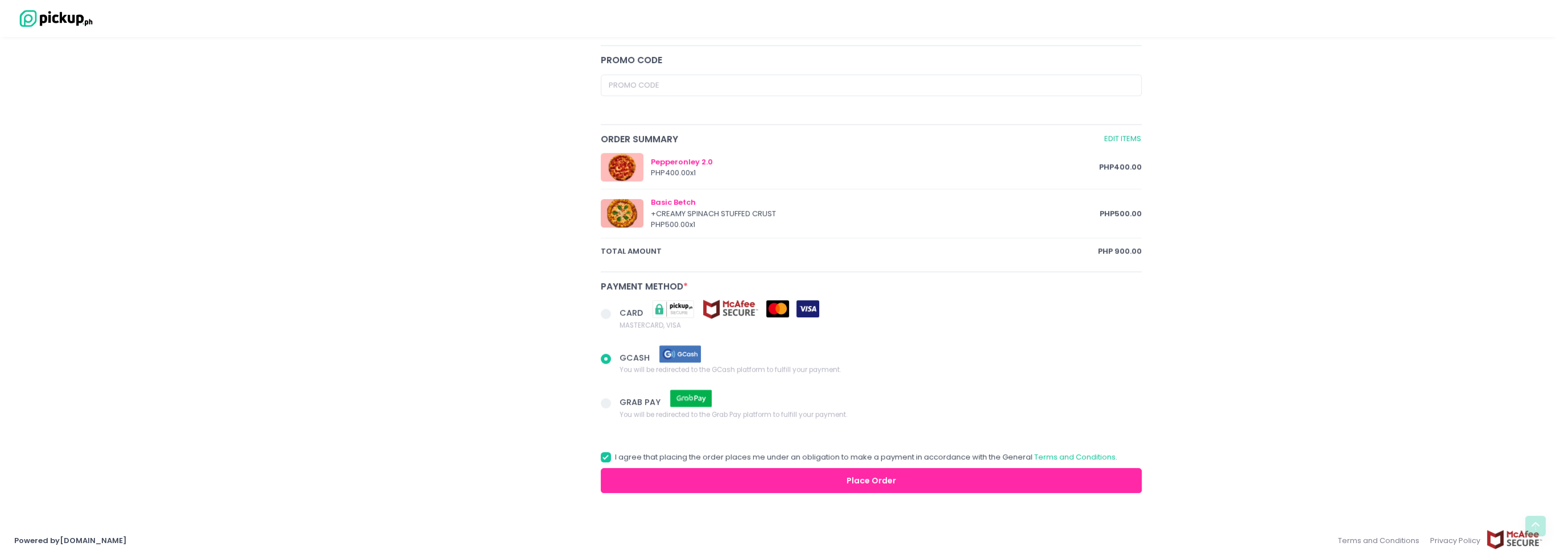
scroll to position [489, 0]
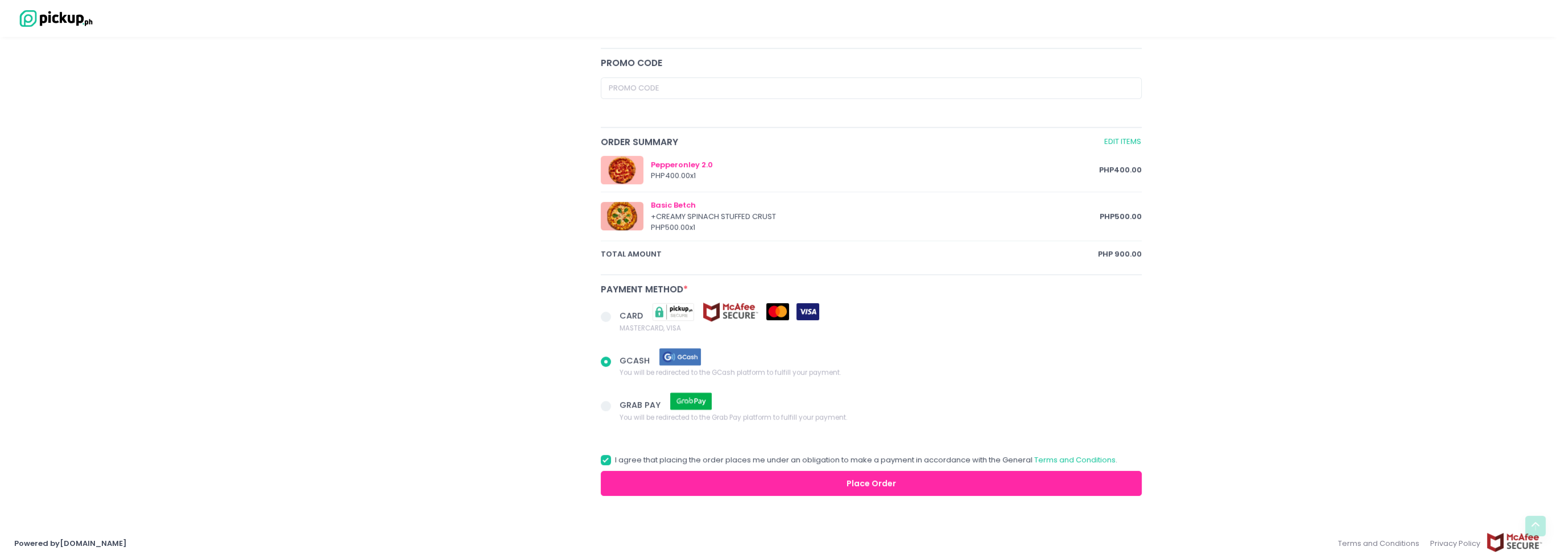
radio input "true"
click at [604, 315] on span at bounding box center [606, 317] width 10 height 10
click at [615, 315] on input "CARD MASTERCARD, VISA" at bounding box center [618, 314] width 7 height 7
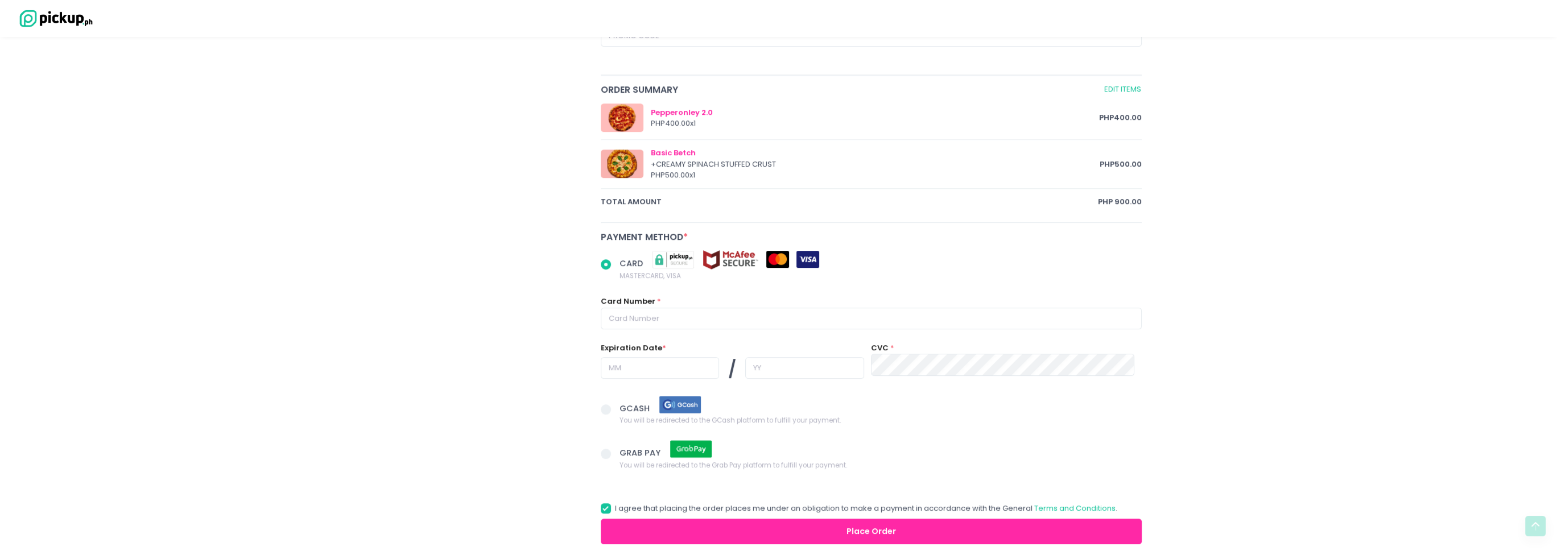
scroll to position [546, 0]
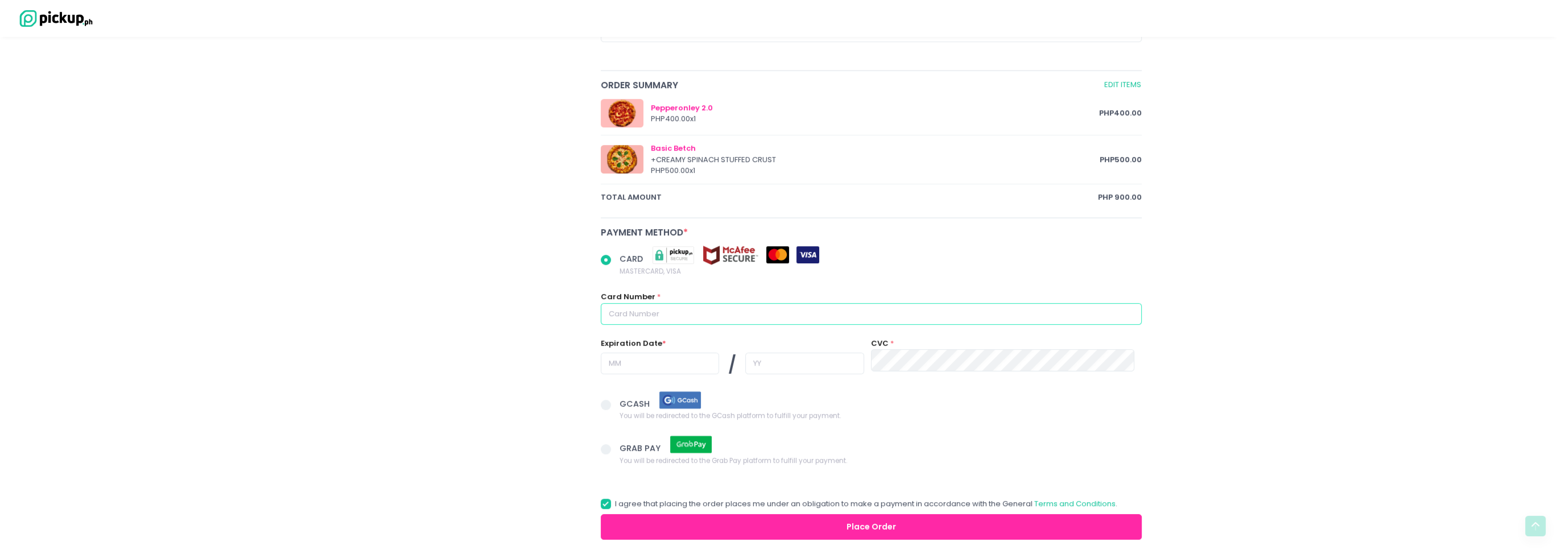
click at [663, 303] on input "text" at bounding box center [872, 314] width 542 height 22
radio input "true"
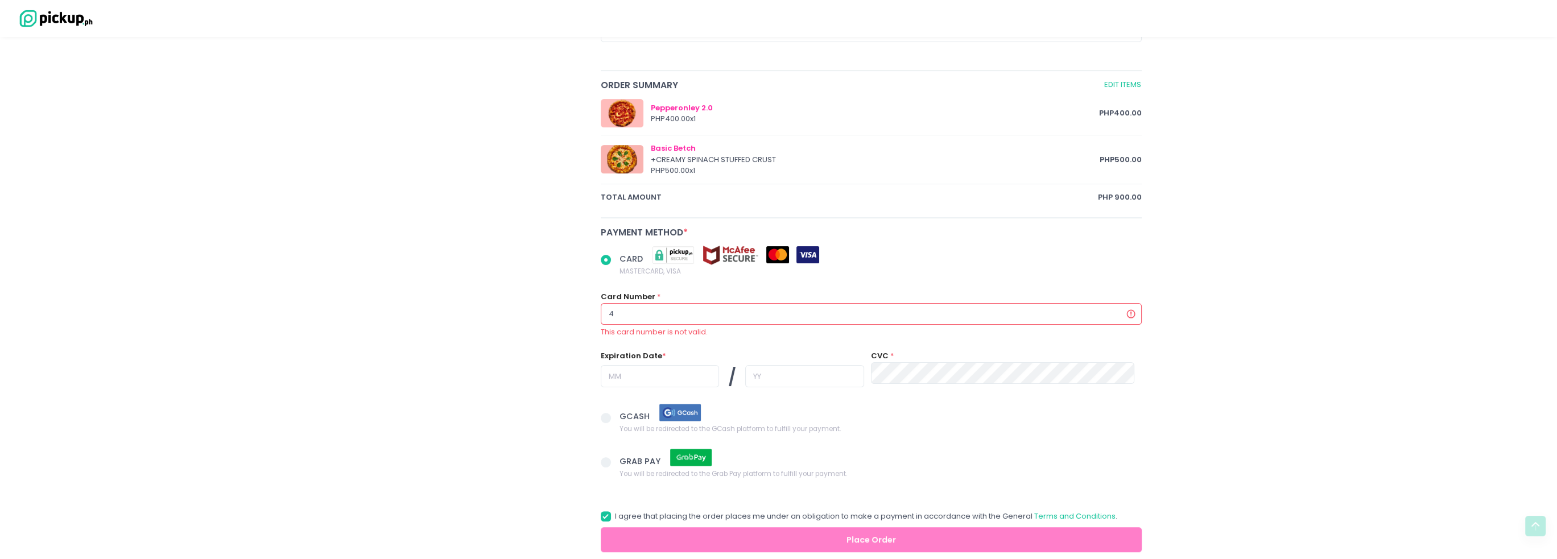
type input "40"
radio input "true"
type input "402"
radio input "true"
type input "4028"
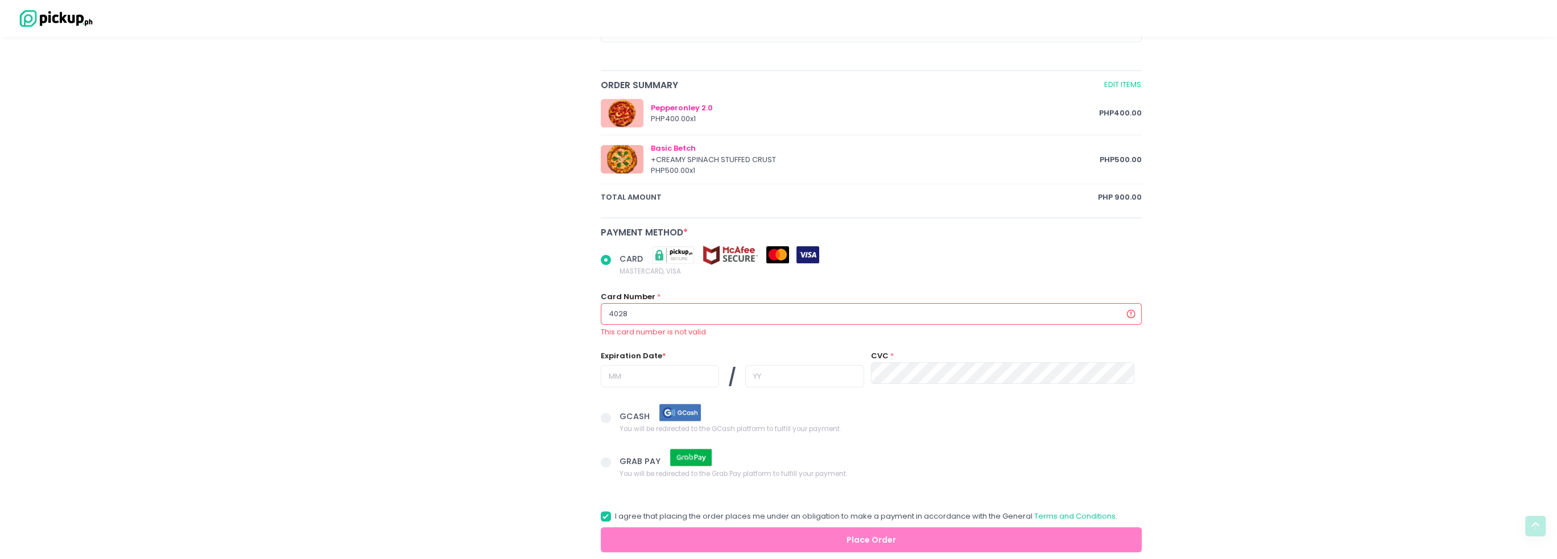
radio input "true"
type input "40289"
radio input "true"
type input "402893"
radio input "true"
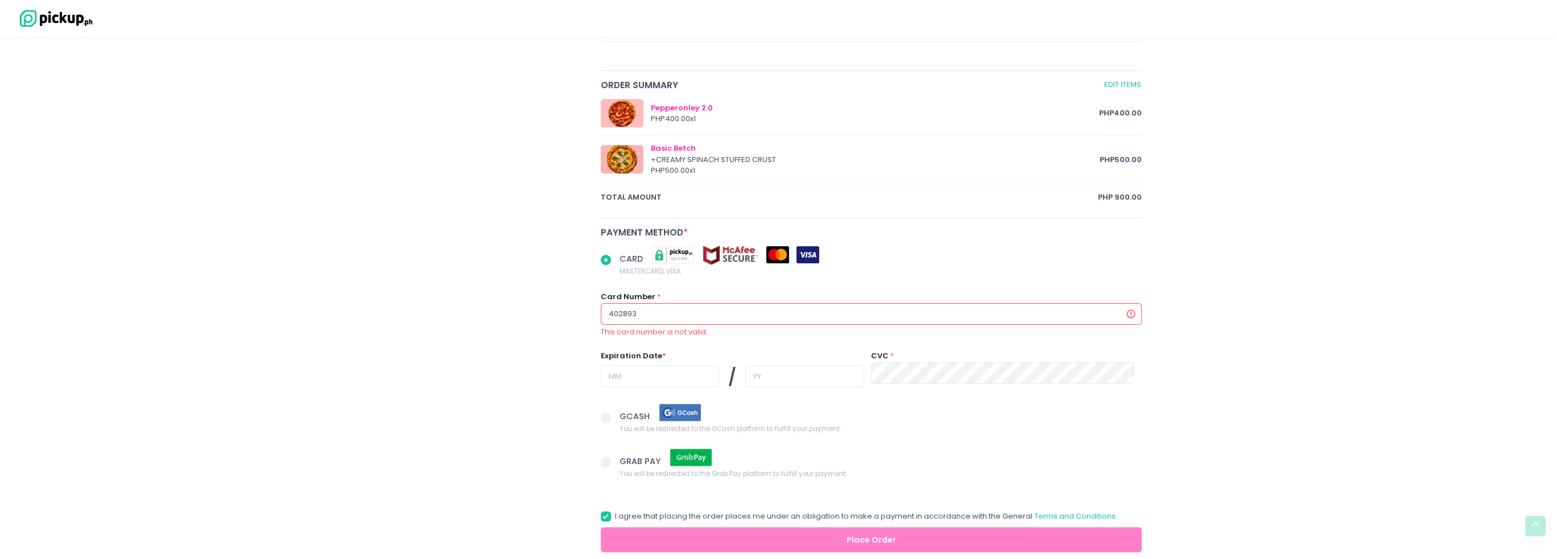
type input "4028939"
radio input "true"
type input "40289391"
radio input "true"
type input "402893911"
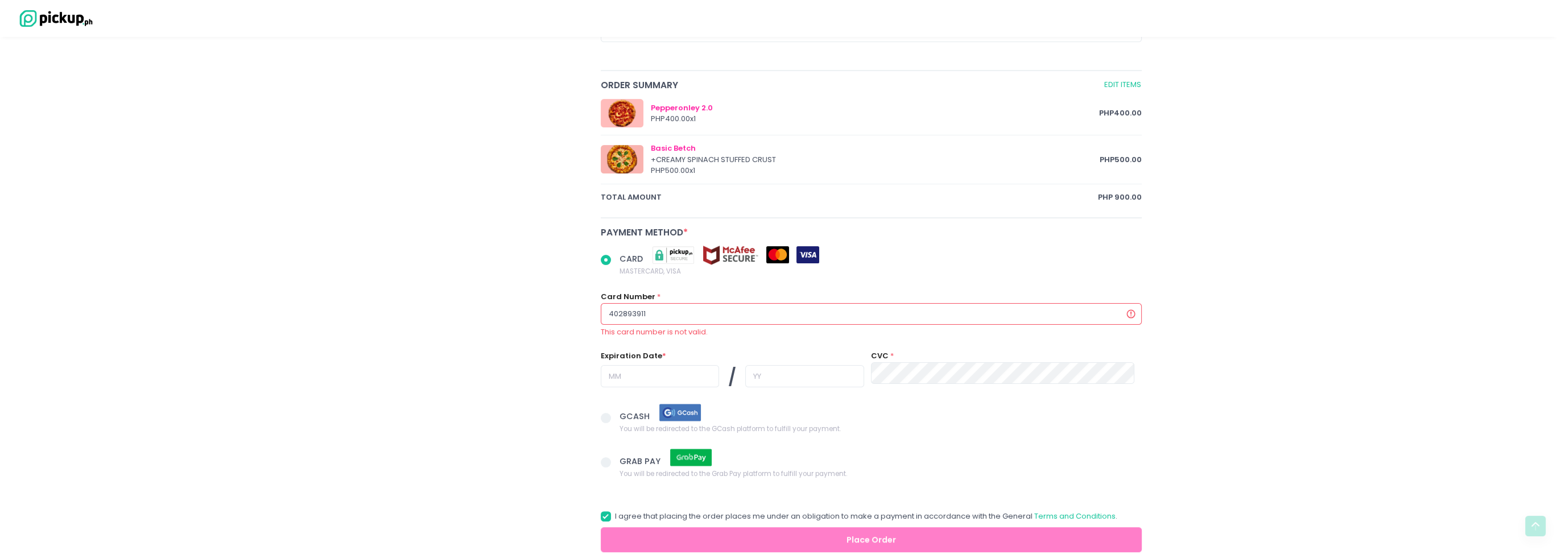
radio input "true"
type input "4028939118"
radio input "true"
type input "40289391181"
radio input "true"
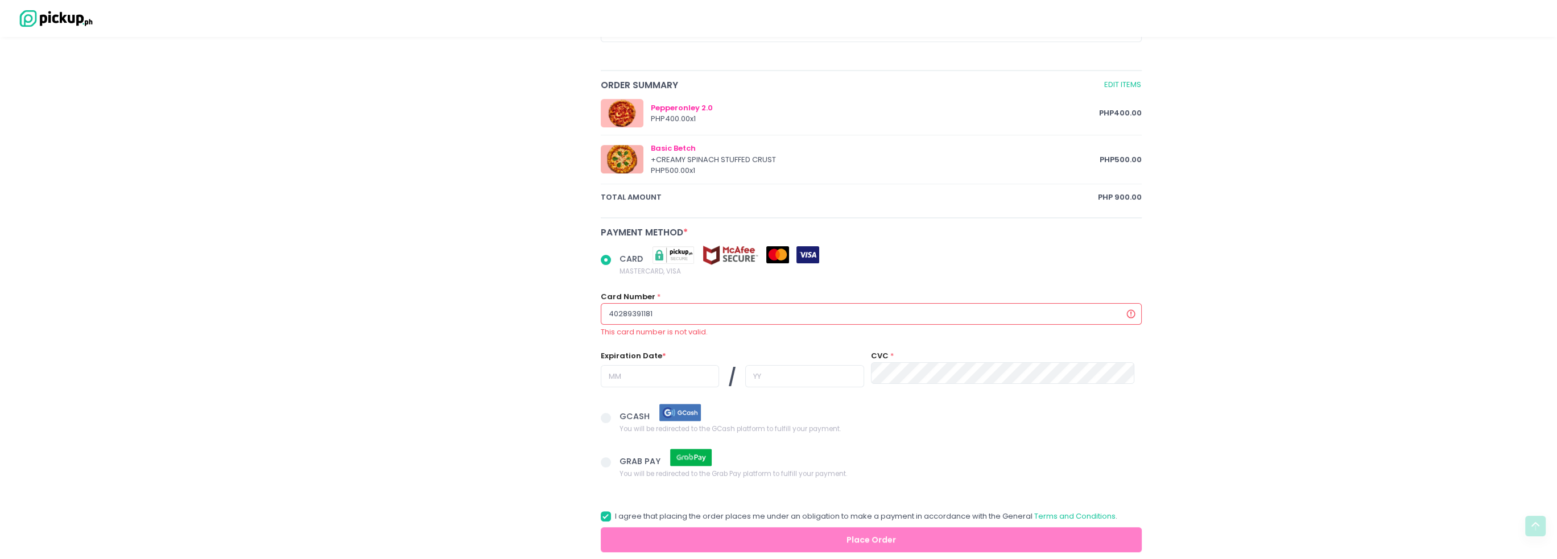
type input "402893911813"
radio input "true"
type input "4028939118136"
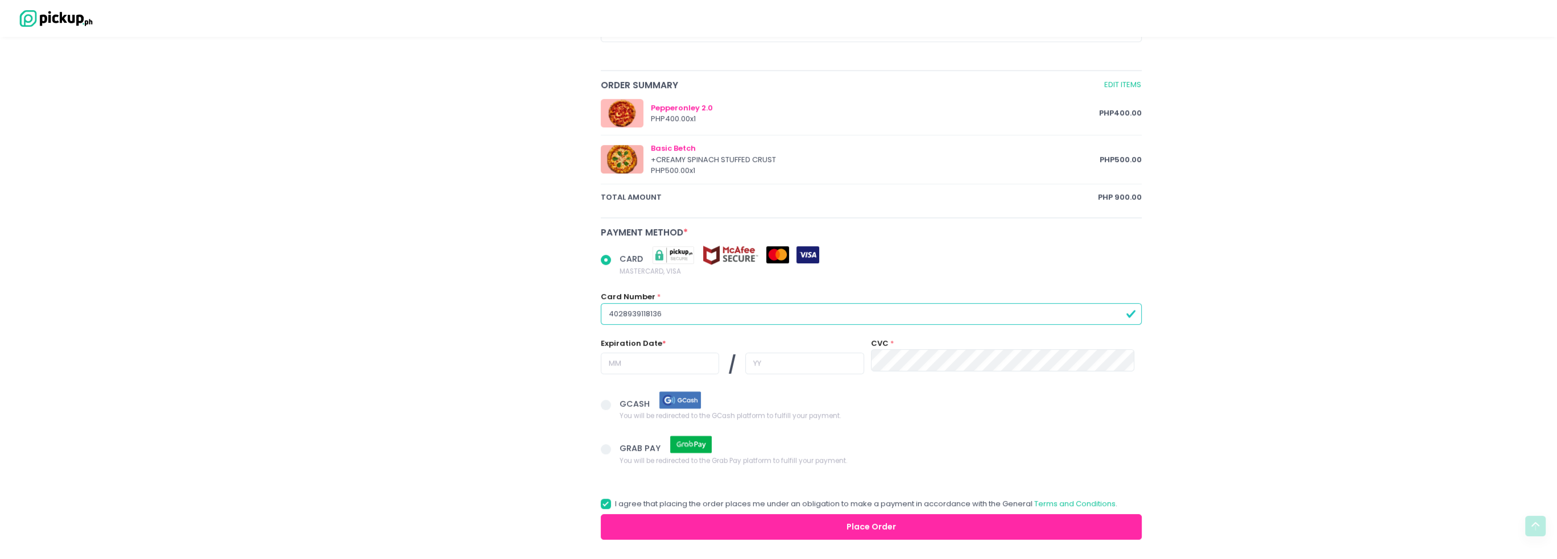
radio input "true"
type input "40289391181367"
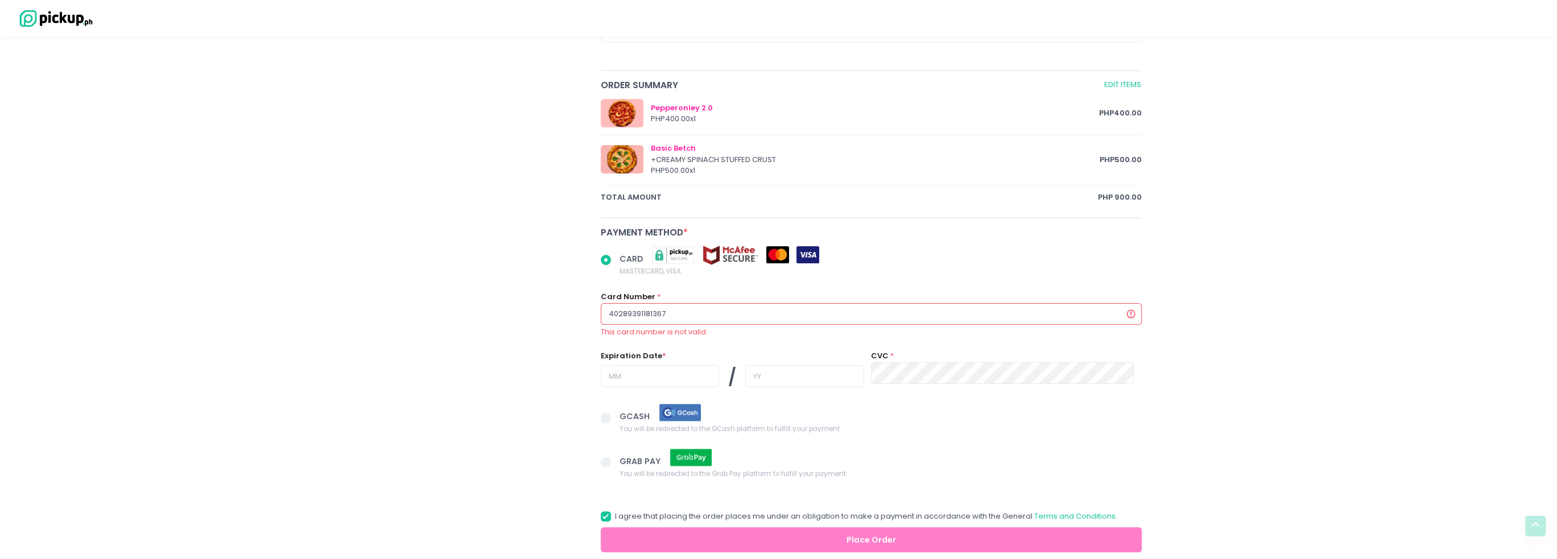
radio input "true"
type input "402893911813675"
radio input "true"
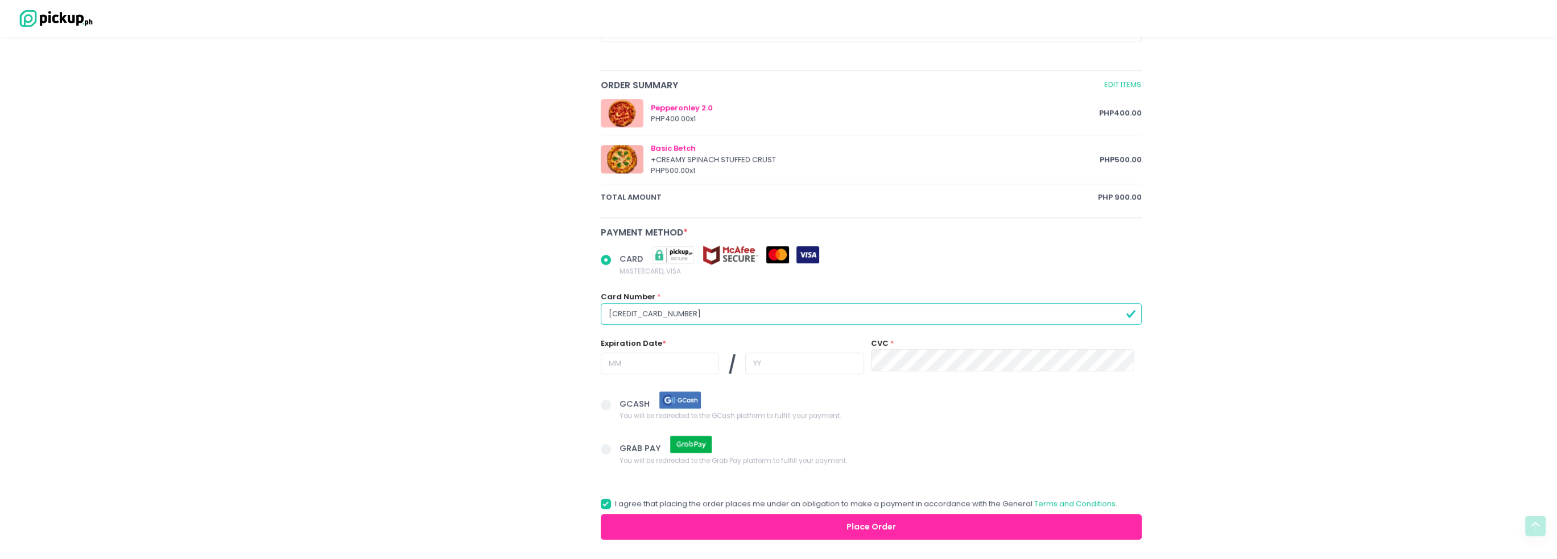
type input "4028939118136752"
click at [637, 366] on input "text" at bounding box center [660, 364] width 118 height 22
radio input "true"
type input "0"
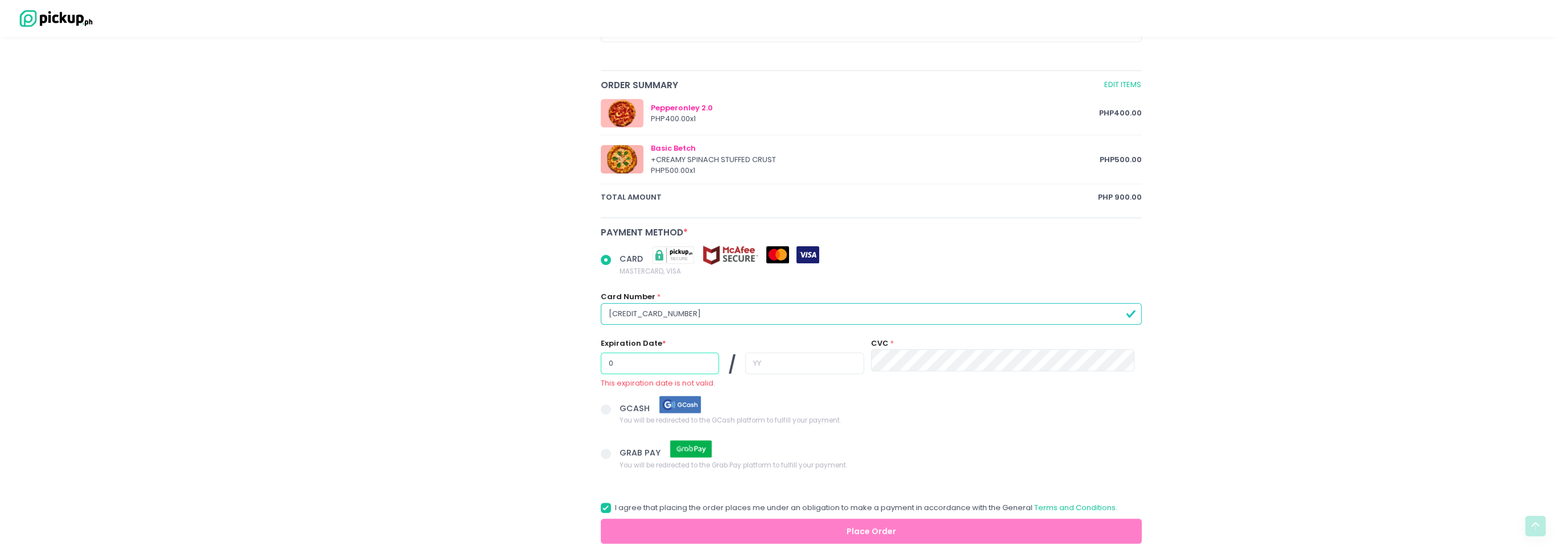
radio input "true"
type input "01"
click at [769, 362] on input "text" at bounding box center [804, 364] width 118 height 22
radio input "true"
type input "2"
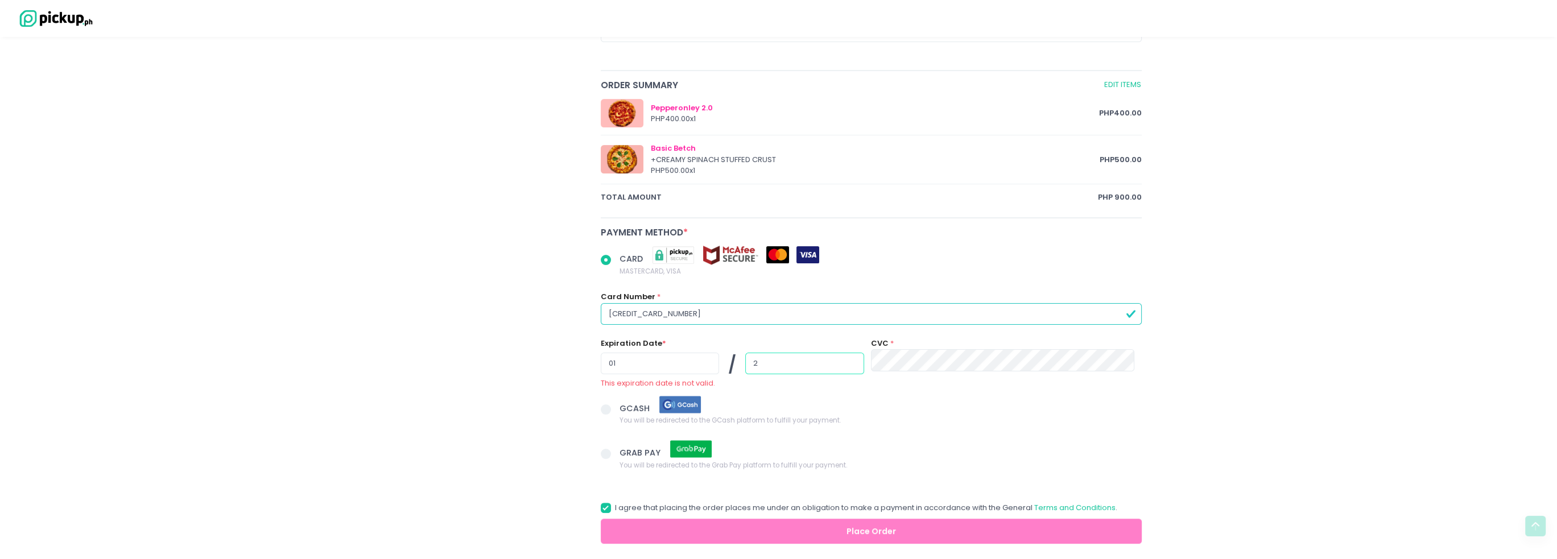
radio input "true"
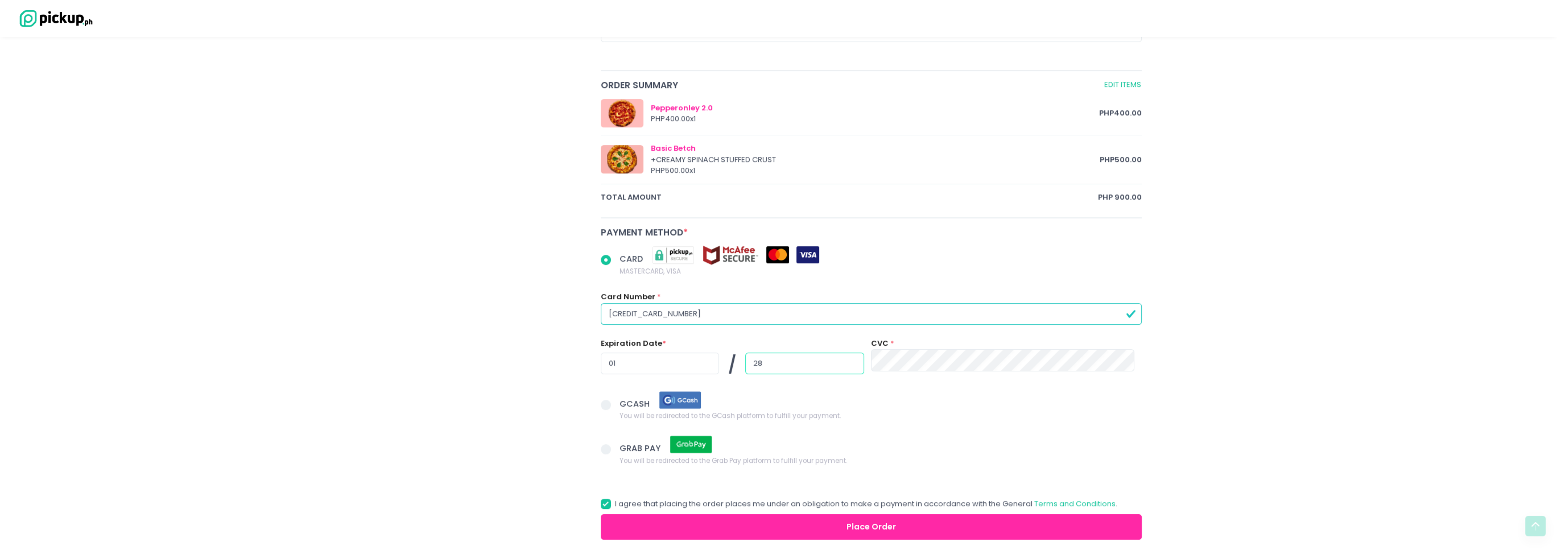
type input "28"
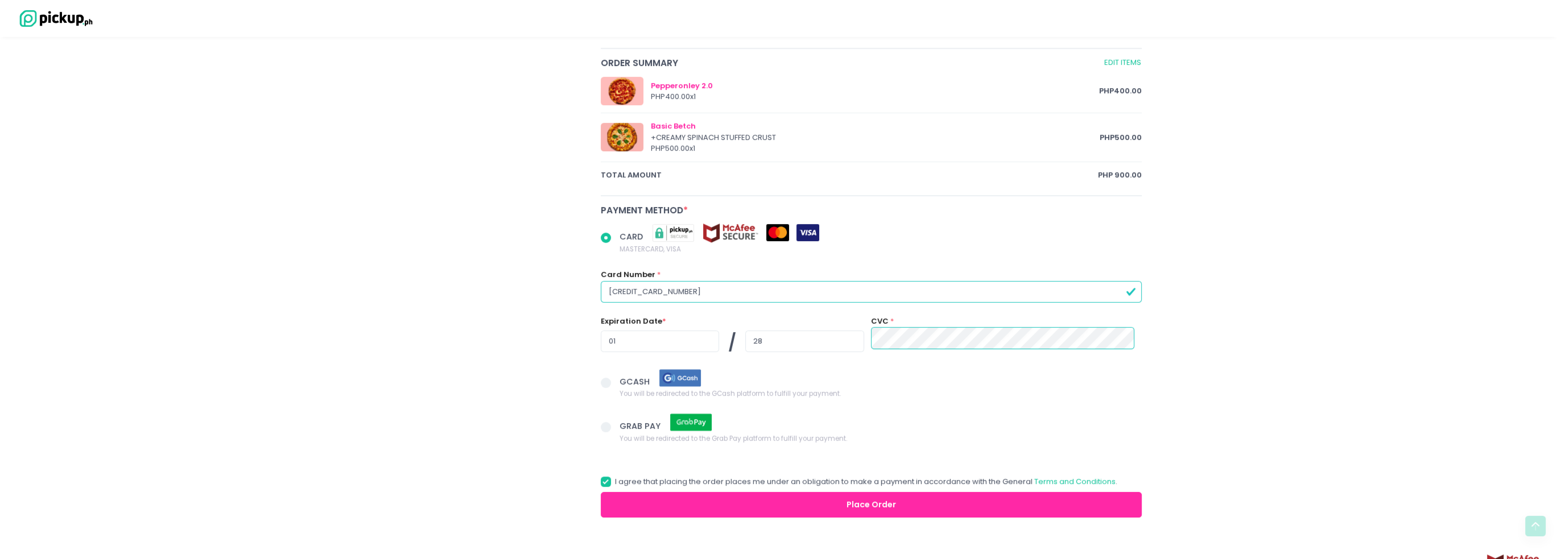
scroll to position [589, 0]
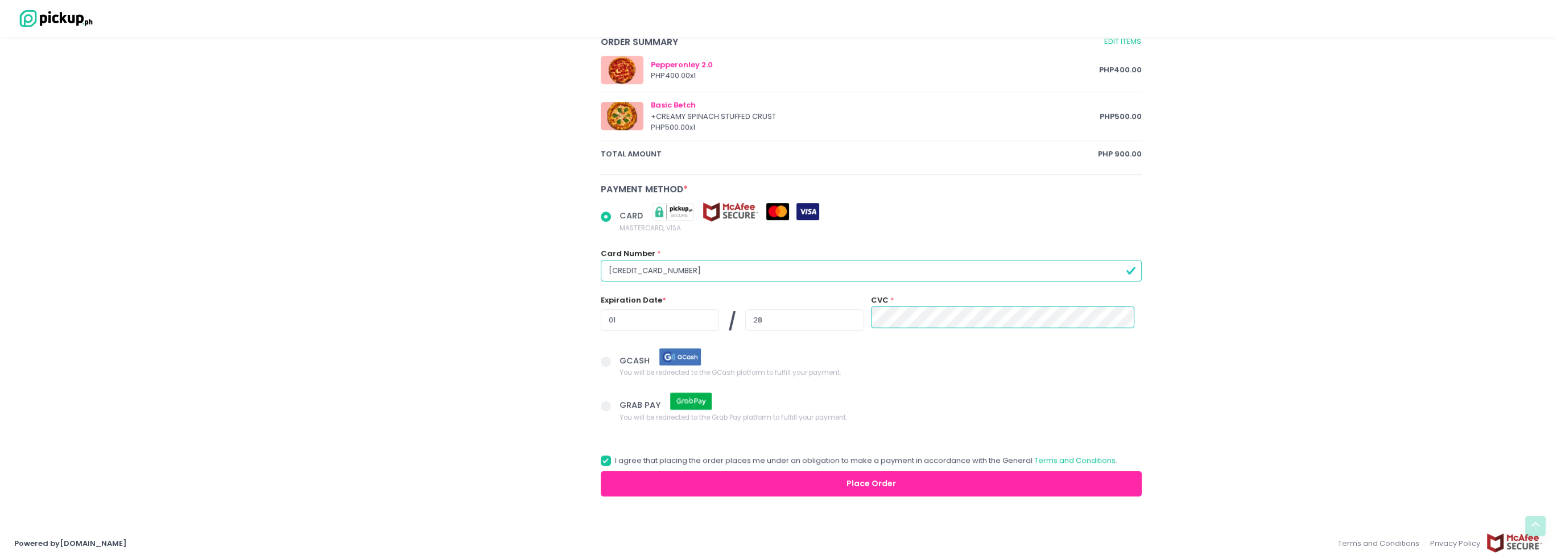
click at [850, 475] on button "Place Order" at bounding box center [872, 484] width 542 height 26
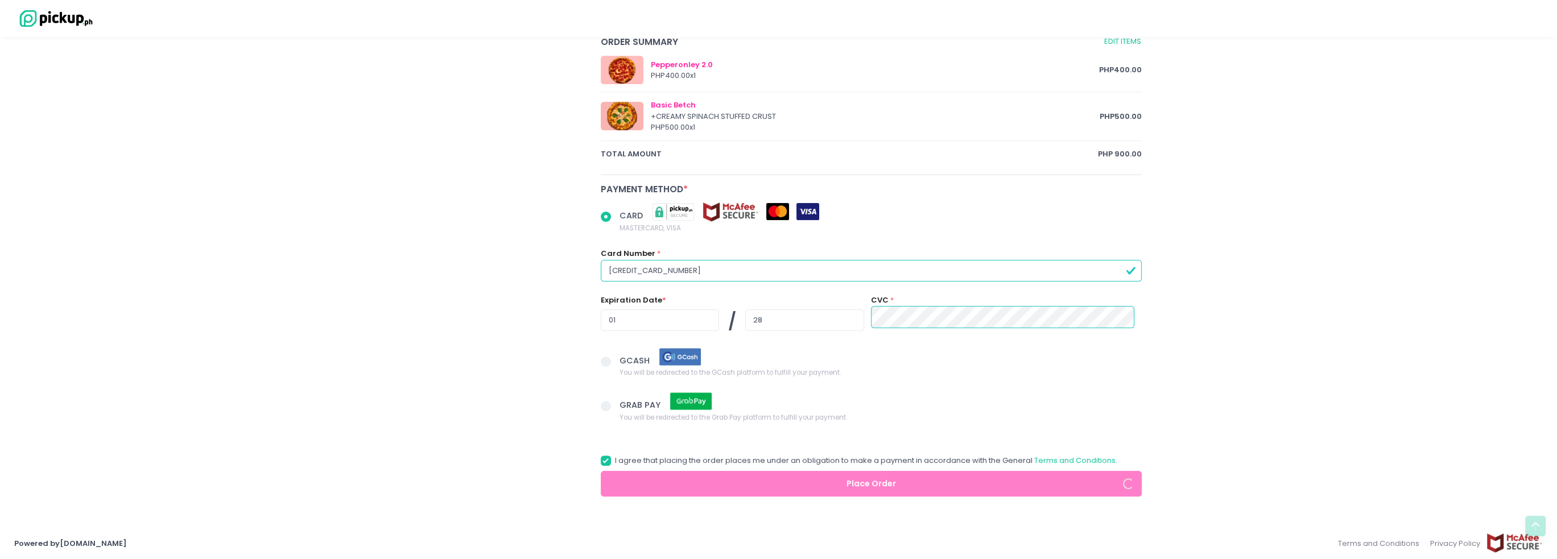
radio input "true"
